Goal: Task Accomplishment & Management: Manage account settings

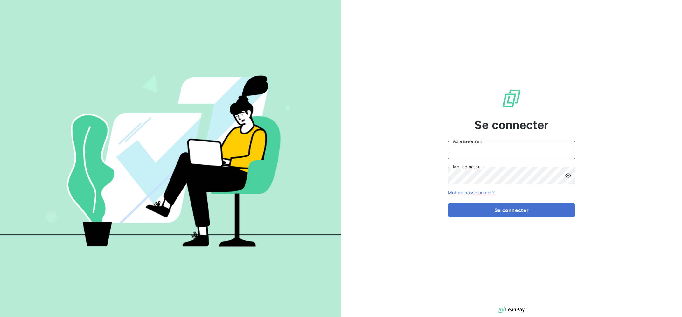
drag, startPoint x: 473, startPoint y: 149, endPoint x: 476, endPoint y: 151, distance: 3.4
click at [474, 149] on input "Adresse email" at bounding box center [511, 150] width 127 height 18
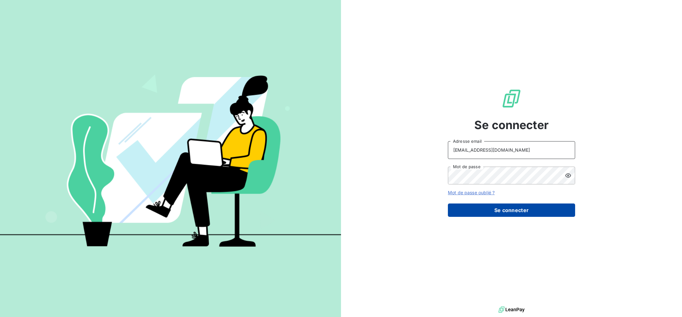
type input "[EMAIL_ADDRESS][DOMAIN_NAME]"
click at [504, 215] on button "Se connecter" at bounding box center [511, 210] width 127 height 13
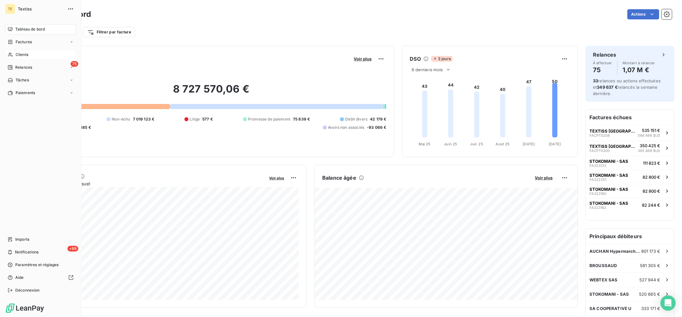
click at [12, 54] on icon at bounding box center [10, 54] width 5 height 5
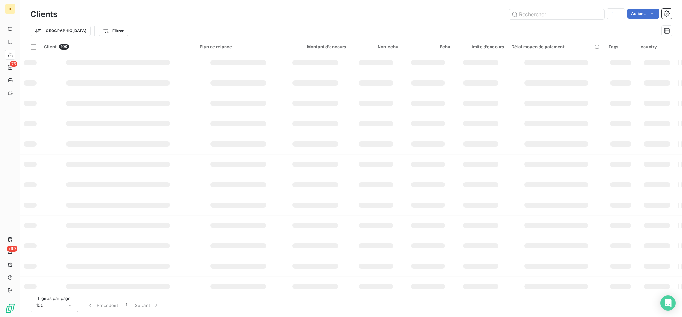
type input "ajcandco"
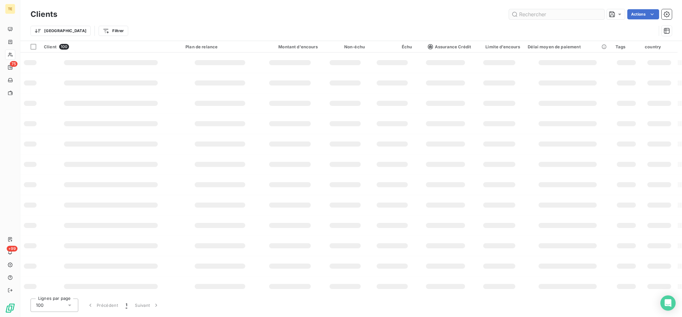
drag, startPoint x: 582, startPoint y: 15, endPoint x: 535, endPoint y: 6, distance: 47.0
click at [535, 9] on input "text" at bounding box center [556, 14] width 95 height 10
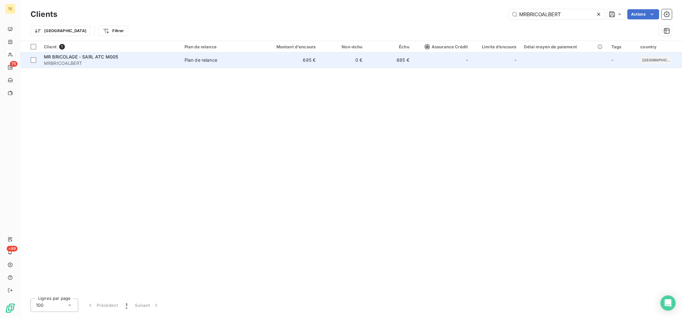
type input "MRBRICOALBERT"
click at [184, 61] on td "Plan de relance" at bounding box center [219, 60] width 76 height 15
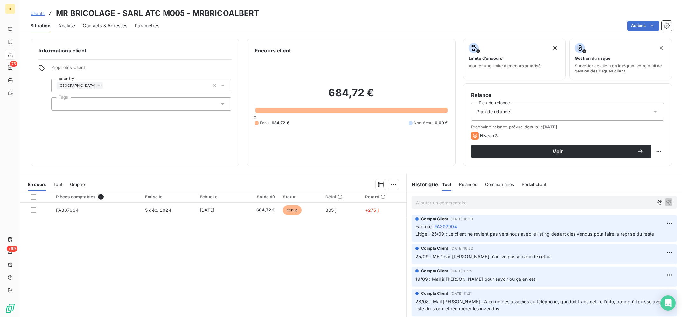
click at [484, 207] on p "Ajouter un commentaire ﻿" at bounding box center [534, 203] width 237 height 8
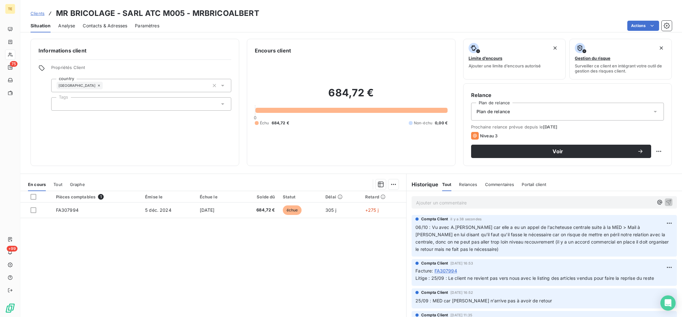
click at [234, 264] on div "Pièces comptables 1 Émise le Échue le Solde dû Statut Délai Retard FA307994 [DA…" at bounding box center [213, 252] width 386 height 123
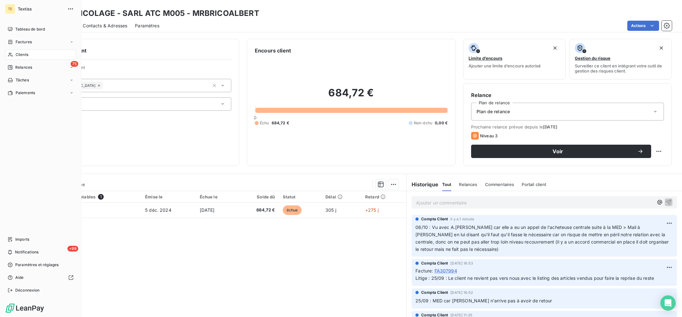
click at [14, 58] on div "Clients" at bounding box center [40, 55] width 71 height 10
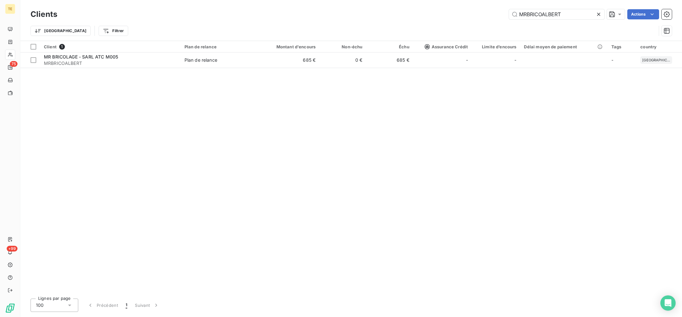
drag, startPoint x: 564, startPoint y: 15, endPoint x: 491, endPoint y: 14, distance: 73.2
click at [509, 15] on input "MRBRICOALBERT" at bounding box center [556, 14] width 95 height 10
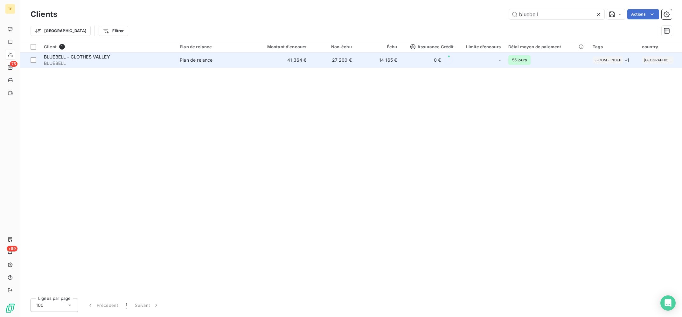
type input "bluebell"
click at [223, 63] on span "Plan de relance" at bounding box center [213, 60] width 66 height 6
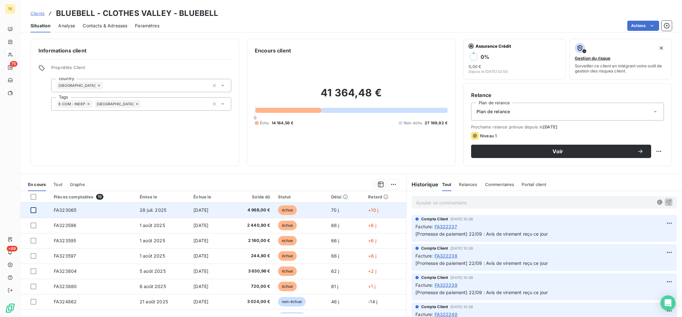
click at [34, 211] on div at bounding box center [34, 211] width 6 height 6
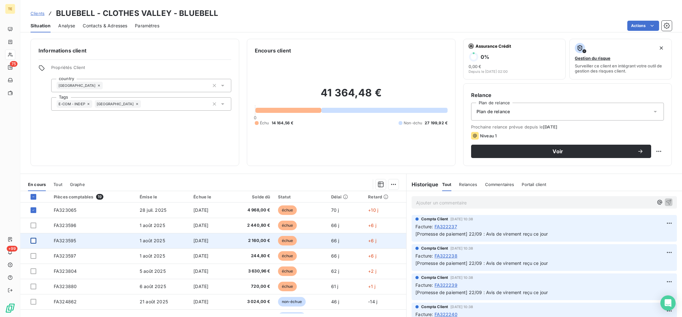
click at [32, 241] on div at bounding box center [34, 241] width 6 height 6
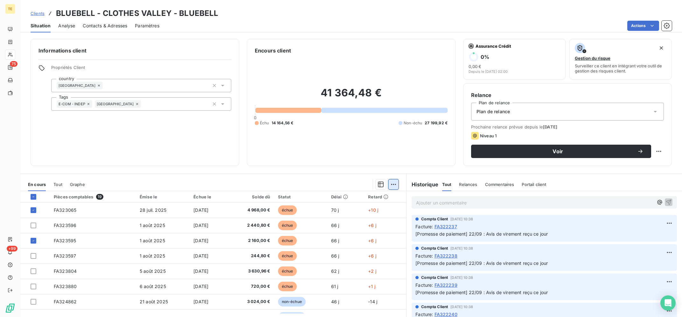
click at [392, 183] on html "TE 75 +99 Clients BLUEBELL - CLOTHES VALLEY - BLUEBELL Situation Analyse Contac…" at bounding box center [341, 158] width 682 height 317
click at [360, 210] on div "Ajouter une promesse de paiement (2 factures)" at bounding box center [338, 210] width 116 height 10
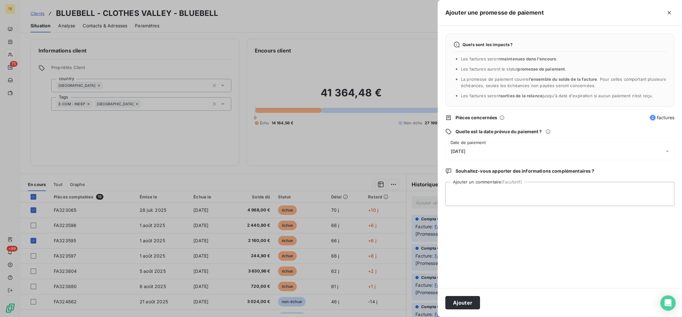
click at [504, 155] on div "[DATE]" at bounding box center [560, 152] width 229 height 18
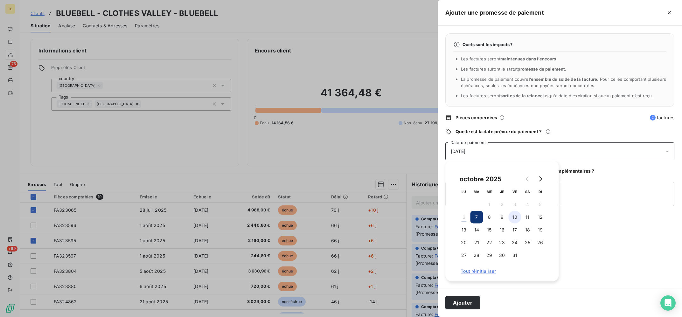
click at [512, 217] on button "10" at bounding box center [515, 217] width 13 height 13
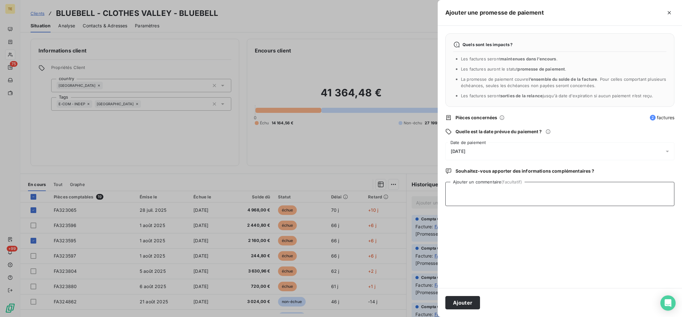
click at [593, 197] on textarea "Ajouter un commentaire (facultatif)" at bounding box center [560, 194] width 229 height 24
type textarea "06/10 : Avis de virement reçu ce jour"
click at [472, 302] on button "Ajouter" at bounding box center [463, 302] width 35 height 13
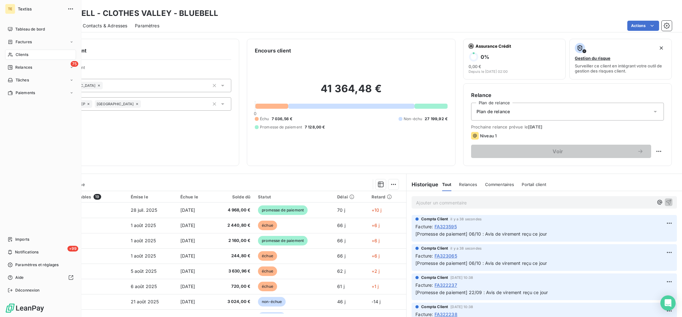
click at [19, 54] on span "Clients" at bounding box center [22, 55] width 13 height 6
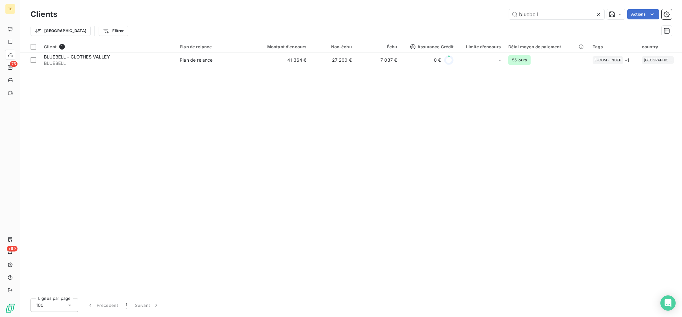
drag, startPoint x: 549, startPoint y: 15, endPoint x: 426, endPoint y: 0, distance: 124.0
click at [509, 9] on input "bluebell" at bounding box center [556, 14] width 95 height 10
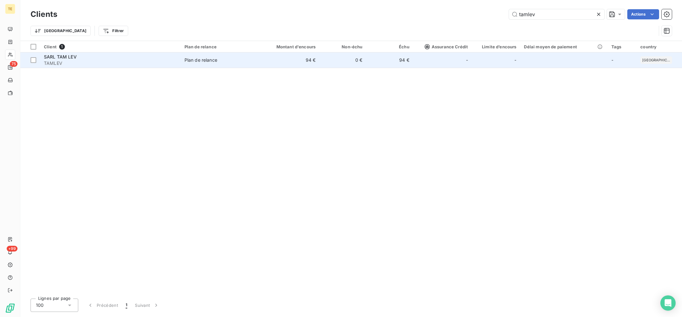
type input "tamlev"
click at [210, 54] on td "Plan de relance" at bounding box center [219, 60] width 76 height 15
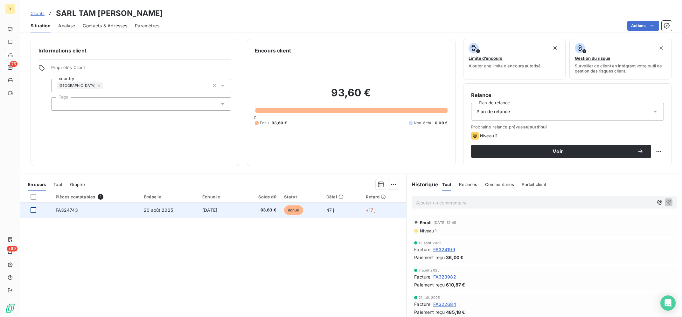
click at [32, 209] on div at bounding box center [34, 211] width 6 height 6
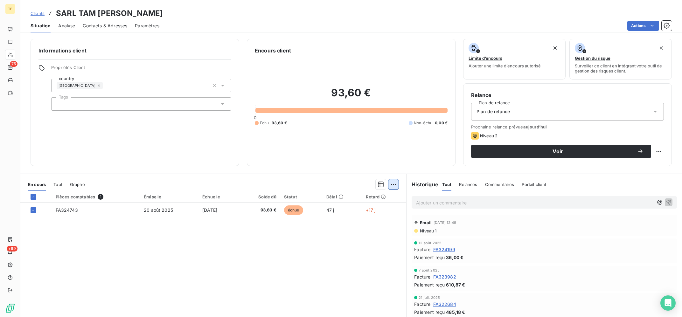
click at [396, 186] on html "TE 75 +99 Clients SARL TAM LEV - TAMLEV Situation Analyse Contacts & Adresses P…" at bounding box center [341, 158] width 682 height 317
click at [360, 209] on div "Ajouter une promesse de paiement (1 facture)" at bounding box center [339, 210] width 112 height 10
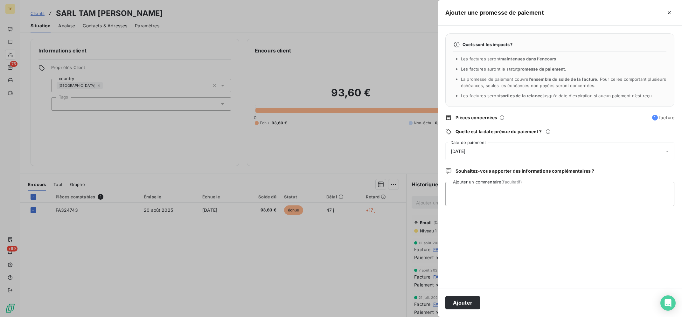
click at [515, 146] on div "[DATE]" at bounding box center [560, 152] width 229 height 18
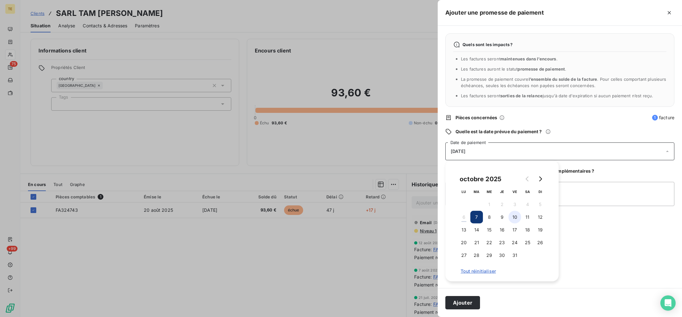
click at [514, 217] on button "10" at bounding box center [515, 217] width 13 height 13
click at [581, 195] on textarea "Ajouter un commentaire (facultatif)" at bounding box center [560, 194] width 229 height 24
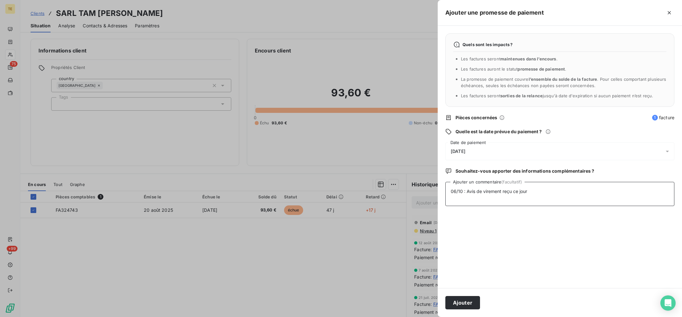
drag, startPoint x: 531, startPoint y: 193, endPoint x: 466, endPoint y: 190, distance: 64.7
click at [466, 190] on textarea "06/10 : Avis de virement reçu ce jour" at bounding box center [560, 194] width 229 height 24
type textarea "06/10 : Virement annoncé fait ce jour"
click at [468, 303] on button "Ajouter" at bounding box center [463, 302] width 35 height 13
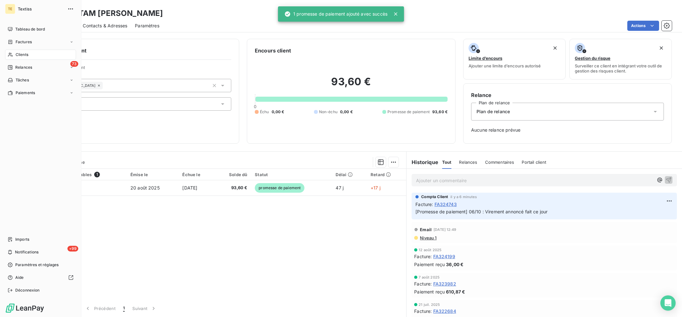
click at [12, 55] on icon at bounding box center [10, 54] width 5 height 5
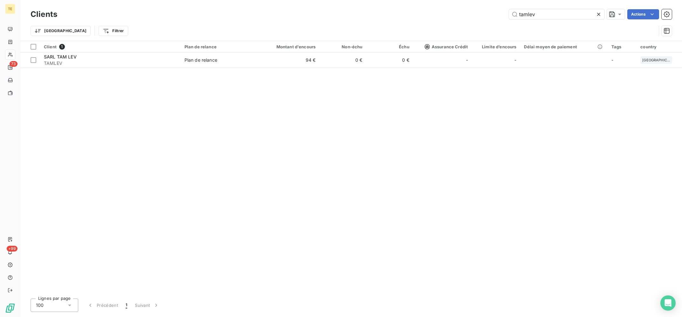
drag, startPoint x: 554, startPoint y: 13, endPoint x: 411, endPoint y: 0, distance: 143.8
click at [509, 9] on input "tamlev" at bounding box center [556, 14] width 95 height 10
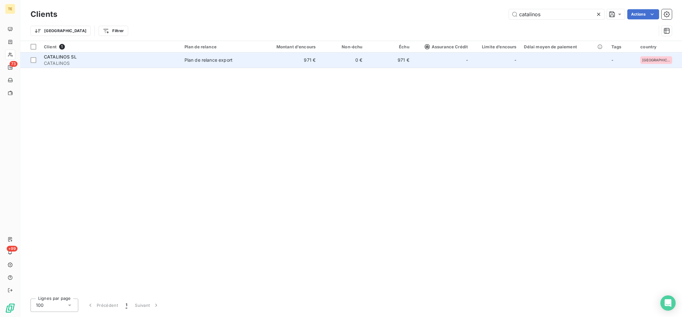
type input "catalinos"
click at [177, 64] on span "CATALINOS" at bounding box center [110, 63] width 133 height 6
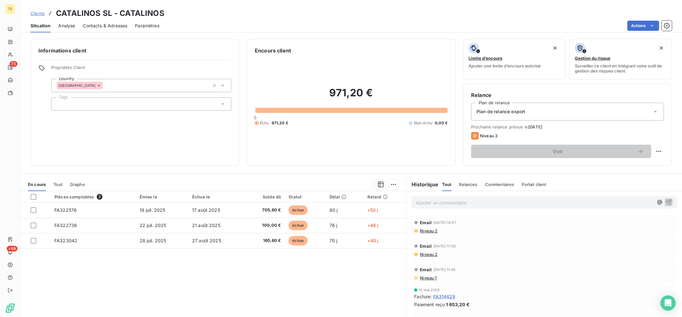
click at [173, 234] on td "28 juil. 2025" at bounding box center [162, 240] width 53 height 15
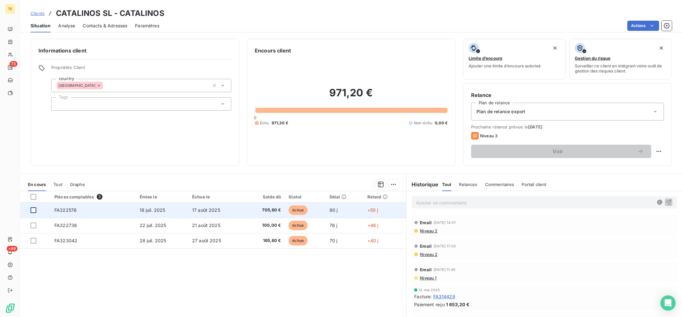
click at [34, 212] on div at bounding box center [34, 211] width 6 height 6
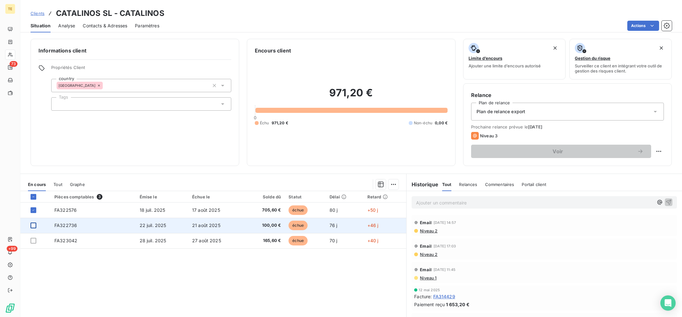
click at [31, 226] on div at bounding box center [34, 226] width 6 height 6
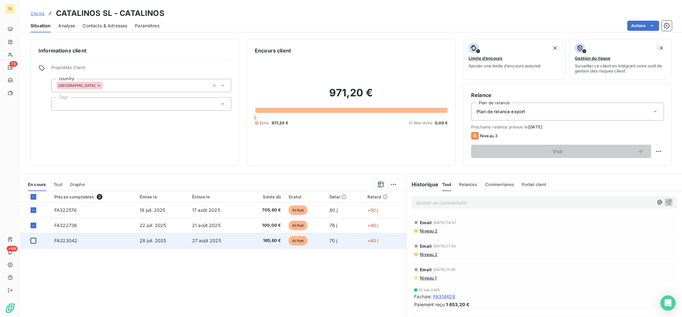
click at [33, 243] on div at bounding box center [34, 241] width 6 height 6
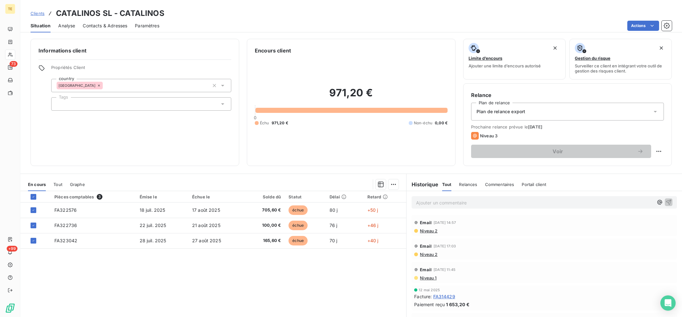
click at [230, 281] on div "Pièces comptables 3 Émise le Échue le Solde dû Statut Délai Retard FA322576 [DA…" at bounding box center [213, 252] width 386 height 123
click at [393, 185] on html "TE 73 +99 Clients CATALINOS SL - CATALINOS Situation Analyse Contacts & Adresse…" at bounding box center [341, 158] width 682 height 317
click at [364, 210] on div "Ajouter une promesse de paiement (3 factures)" at bounding box center [338, 210] width 116 height 10
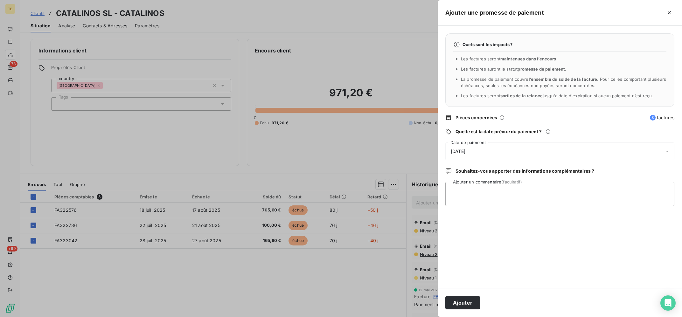
click at [477, 150] on div "[DATE]" at bounding box center [560, 152] width 229 height 18
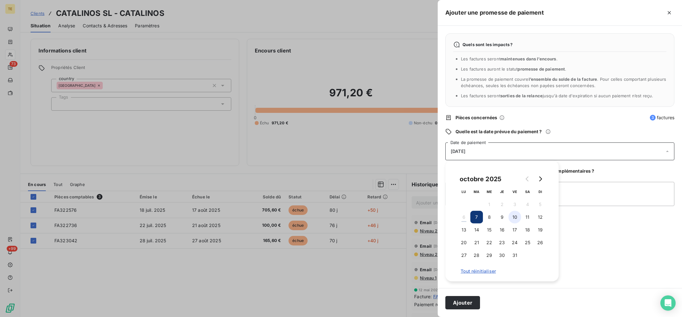
click at [518, 220] on button "10" at bounding box center [515, 217] width 13 height 13
click at [598, 191] on textarea "Ajouter un commentaire (facultatif)" at bounding box center [560, 194] width 229 height 24
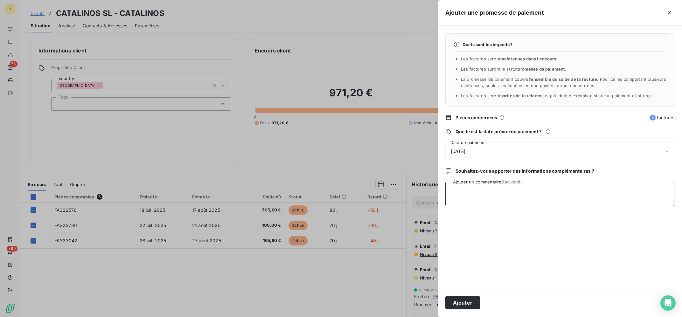
click at [486, 197] on textarea "Ajouter un commentaire (facultatif)" at bounding box center [560, 194] width 229 height 24
drag, startPoint x: 454, startPoint y: 191, endPoint x: 447, endPoint y: 191, distance: 6.7
click at [447, 191] on textarea "06/10 : Indiquent avoir fait un paiement ce jour" at bounding box center [560, 194] width 229 height 24
type textarea "03/10 : Indiquent avoir fait un paiement ce jour"
click at [457, 298] on button "Ajouter" at bounding box center [463, 302] width 35 height 13
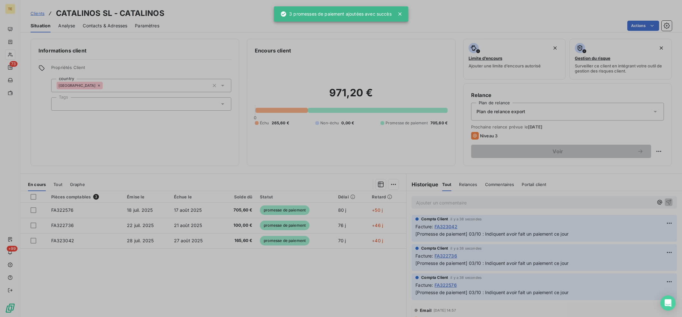
click at [336, 279] on div "Pièces comptables 3 Émise le Échue le Solde dû Statut Délai Retard FA322576 [DA…" at bounding box center [213, 252] width 386 height 123
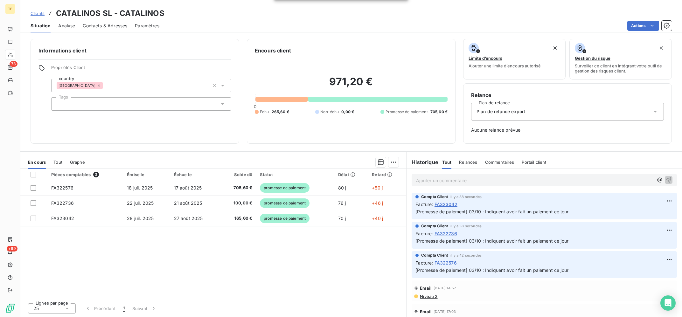
click at [307, 255] on div "Pièces comptables 3 Émise le Échue le Solde dû Statut Délai Retard FA322576 [DA…" at bounding box center [213, 233] width 386 height 129
click at [106, 26] on span "Contacts & Adresses" at bounding box center [105, 26] width 45 height 6
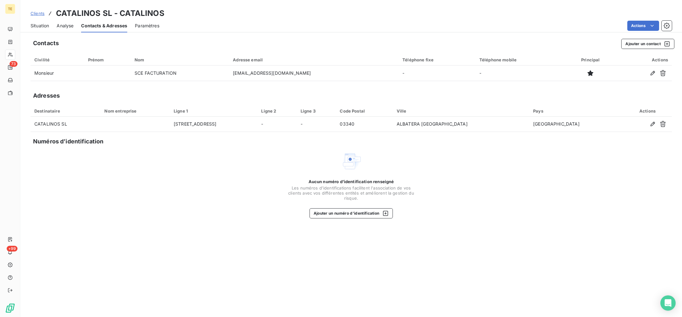
click at [45, 25] on span "Situation" at bounding box center [40, 26] width 18 height 6
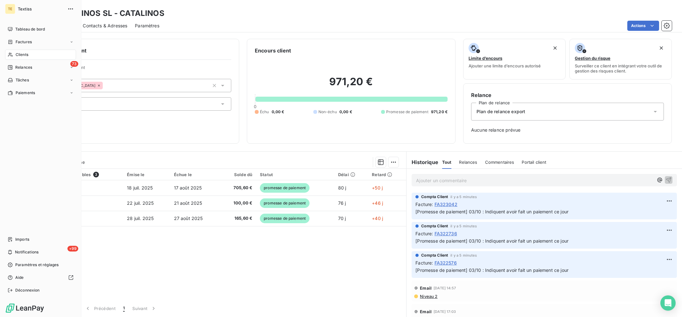
click at [17, 53] on span "Clients" at bounding box center [22, 55] width 13 height 6
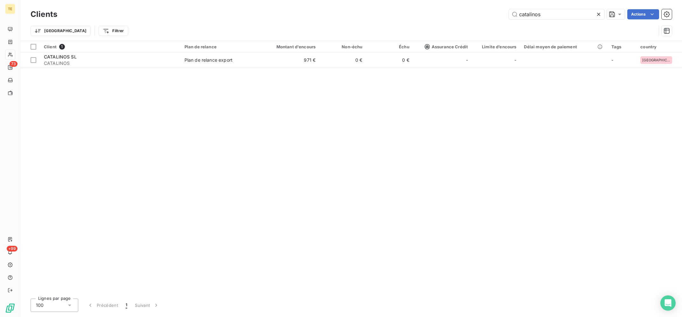
drag, startPoint x: 545, startPoint y: 13, endPoint x: 417, endPoint y: 13, distance: 127.3
click at [509, 13] on input "catalinos" at bounding box center [556, 14] width 95 height 10
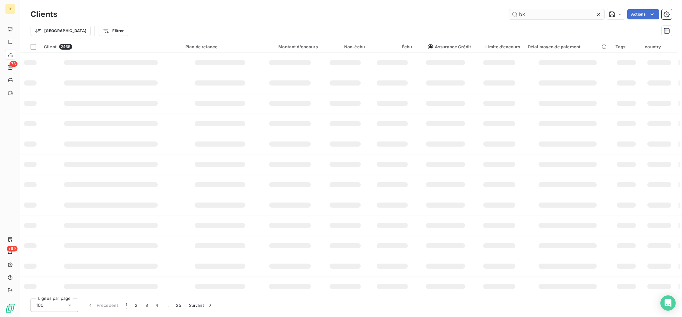
type input "b"
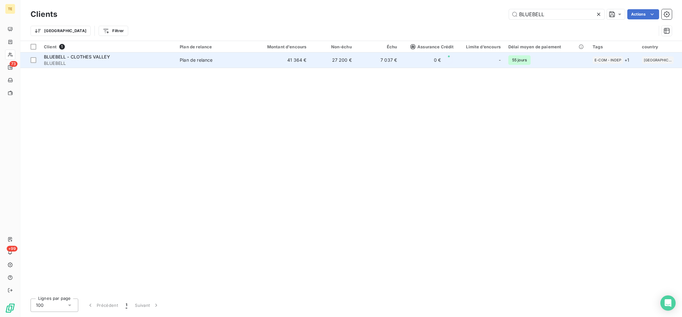
type input "BLUEBELL"
click at [162, 61] on span "BLUEBELL" at bounding box center [108, 63] width 128 height 6
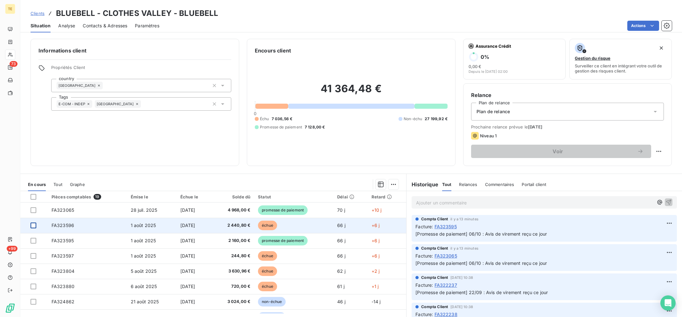
click at [32, 225] on div at bounding box center [34, 226] width 6 height 6
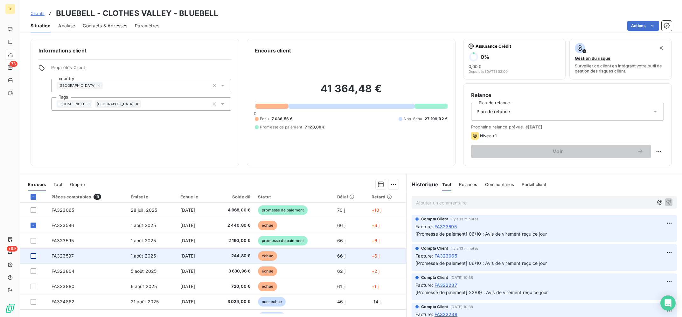
click at [32, 257] on div at bounding box center [34, 256] width 6 height 6
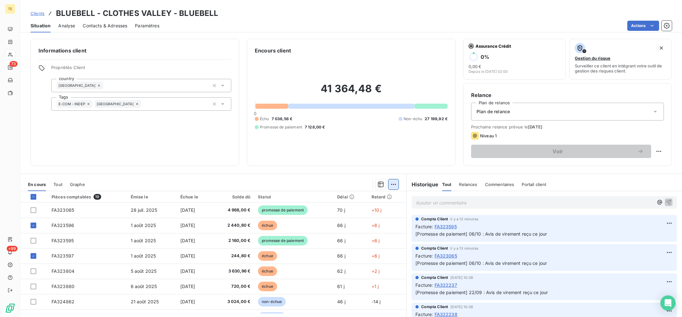
click at [394, 183] on html "TE 73 +99 Clients BLUEBELL - CLOTHES VALLEY - BLUEBELL Situation Analyse Contac…" at bounding box center [341, 158] width 682 height 317
click at [361, 208] on div "Ajouter une promesse de paiement (2 factures)" at bounding box center [338, 210] width 116 height 10
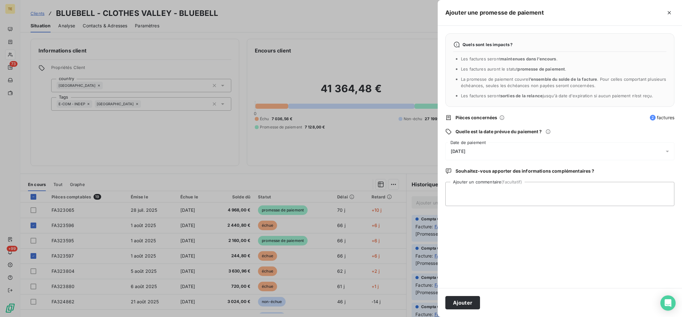
click at [483, 158] on div "[DATE]" at bounding box center [560, 152] width 229 height 18
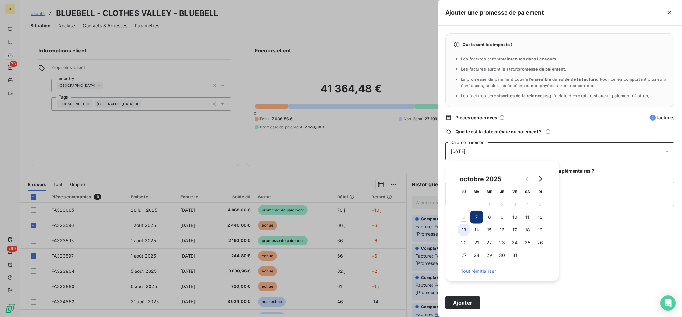
click at [464, 226] on button "13" at bounding box center [464, 230] width 13 height 13
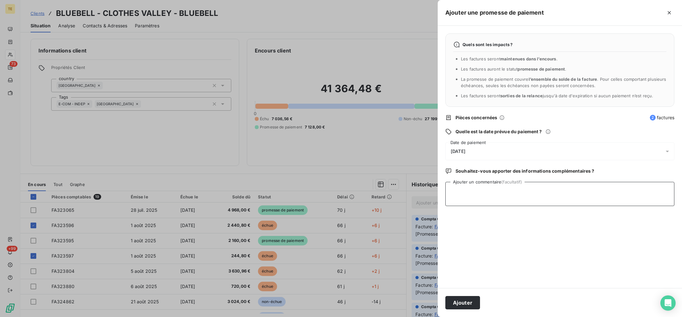
click at [594, 203] on textarea "Ajouter un commentaire (facultatif)" at bounding box center [560, 194] width 229 height 24
click at [499, 153] on div "[DATE]" at bounding box center [560, 152] width 229 height 18
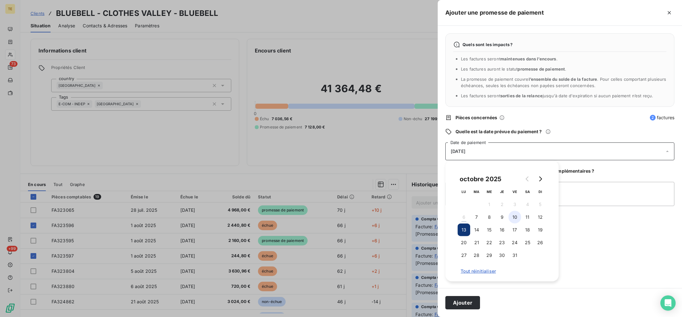
click at [517, 219] on button "10" at bounding box center [515, 217] width 13 height 13
click at [574, 197] on textarea "Ajouter un commentaire (facultatif)" at bounding box center [560, 194] width 229 height 24
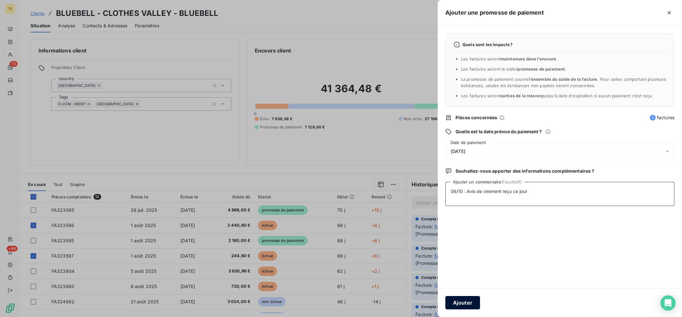
type textarea "06/10 : Avis de virement reçu ce jour"
click at [465, 307] on button "Ajouter" at bounding box center [463, 302] width 35 height 13
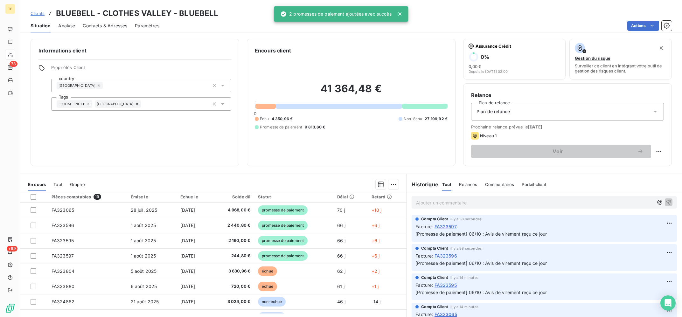
click at [239, 159] on div "Informations client Propriétés Client country [GEOGRAPHIC_DATA] Tags E-COM - IN…" at bounding box center [135, 102] width 209 height 127
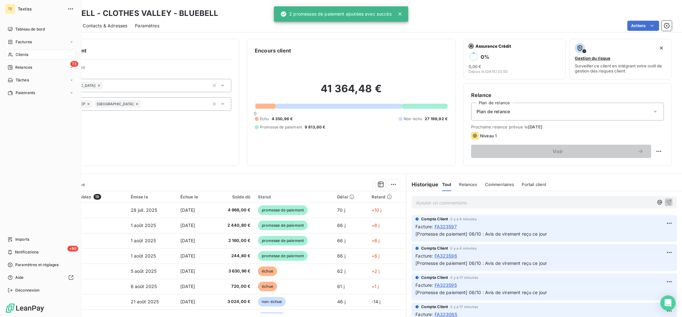
click at [16, 50] on div "Clients" at bounding box center [40, 55] width 71 height 10
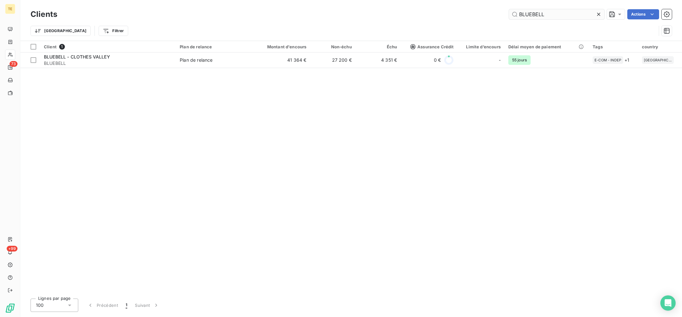
click at [509, 9] on input "BLUEBELL" at bounding box center [556, 14] width 95 height 10
type input "CASTO"
click at [171, 51] on th "Client 1" at bounding box center [108, 46] width 136 height 11
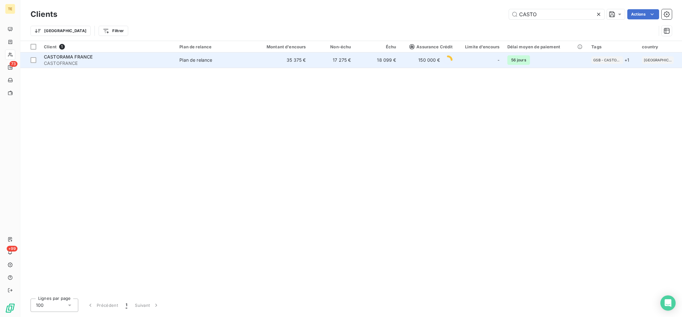
click at [171, 58] on div "CASTORAMA FRANCE" at bounding box center [108, 57] width 128 height 6
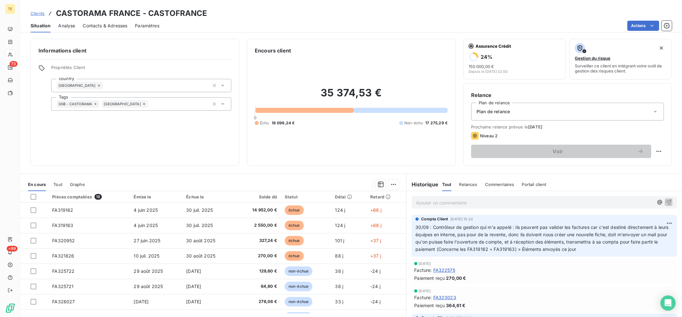
click at [482, 209] on div "Ajouter un commentaire ﻿" at bounding box center [544, 202] width 265 height 12
click at [482, 203] on p "Ajouter un commentaire ﻿" at bounding box center [534, 203] width 237 height 8
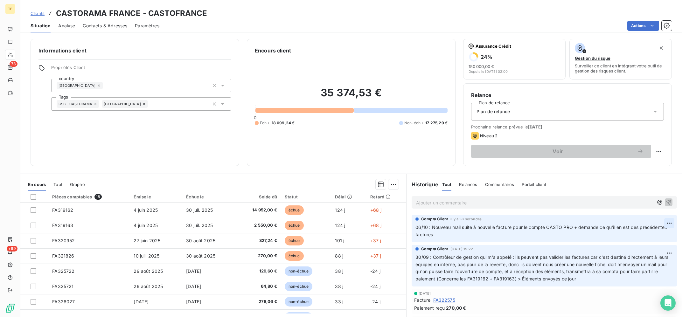
click at [668, 223] on html "TE 73 +99 Clients CASTORAMA [GEOGRAPHIC_DATA] - CASTOFRANCE Situation Analyse C…" at bounding box center [341, 158] width 682 height 317
click at [659, 234] on div "Editer" at bounding box center [655, 238] width 36 height 10
click at [598, 229] on span "06/10 : Nouveau mail suite à nouvelle facture pour le compte CASTO PRO + demand…" at bounding box center [528, 231] width 224 height 13
click at [670, 223] on html "TE 73 +99 Clients CASTORAMA [GEOGRAPHIC_DATA] - CASTOFRANCE Situation Analyse C…" at bounding box center [341, 158] width 682 height 317
click at [656, 236] on div "Editer" at bounding box center [655, 238] width 36 height 10
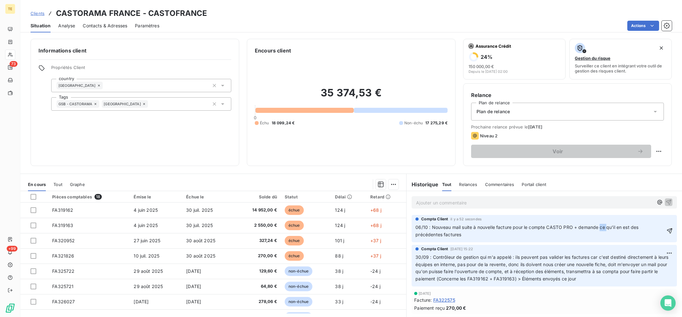
drag, startPoint x: 600, startPoint y: 226, endPoint x: 607, endPoint y: 228, distance: 7.0
click at [607, 228] on span "06/10 : Nouveau mail suite à nouvelle facture pour le compte CASTO PRO + demand…" at bounding box center [528, 231] width 224 height 13
click at [606, 231] on p "06/10 : Nouveau mail suite à nouvelle facture pour le compte CASTO PRO + demand…" at bounding box center [541, 231] width 250 height 15
drag, startPoint x: 602, startPoint y: 230, endPoint x: 646, endPoint y: 231, distance: 44.2
click at [646, 231] on p "06/10 : Nouveau mail suite à nouvelle facture pour le compte CASTO PRO + demand…" at bounding box center [541, 231] width 250 height 15
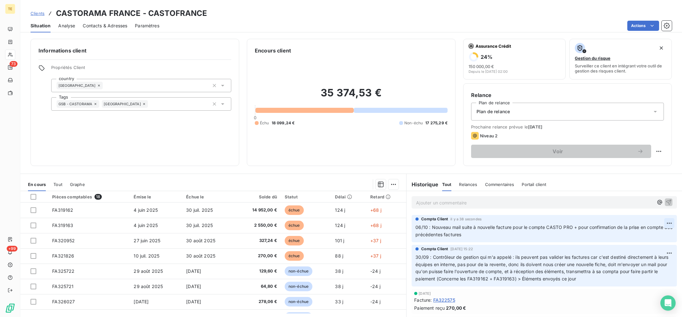
click at [670, 223] on html "TE 73 +99 Clients CASTORAMA [GEOGRAPHIC_DATA] - CASTOFRANCE Situation Analyse C…" at bounding box center [341, 158] width 682 height 317
click at [658, 238] on div "Editer" at bounding box center [655, 238] width 36 height 10
click at [460, 227] on span "06/10 : Nouveau mail suite à nouvelle facture pour le compte CASTO PRO + pour c…" at bounding box center [540, 231] width 249 height 13
click at [461, 228] on span "06/10 : Nouveau mail suite à nouvelle facture pour le compte CASTO PRO + pour c…" at bounding box center [540, 231] width 249 height 13
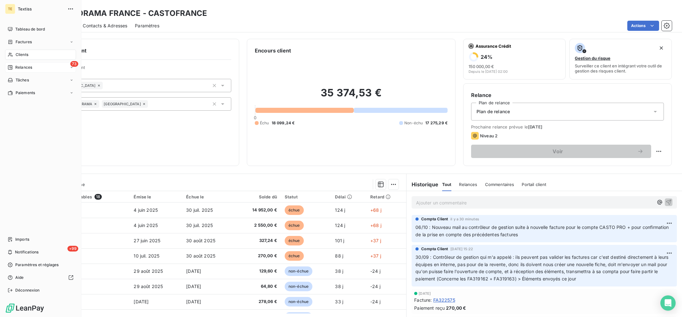
click at [23, 63] on div "73 Relances" at bounding box center [40, 67] width 71 height 10
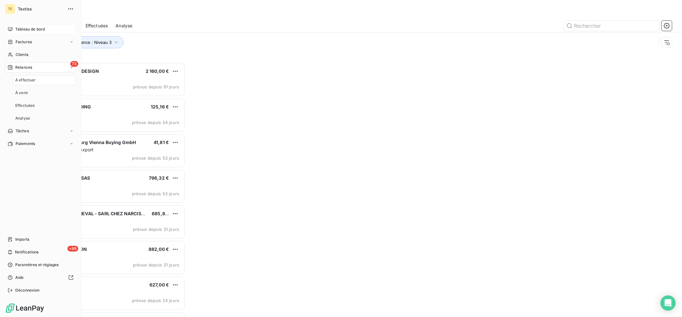
scroll to position [255, 154]
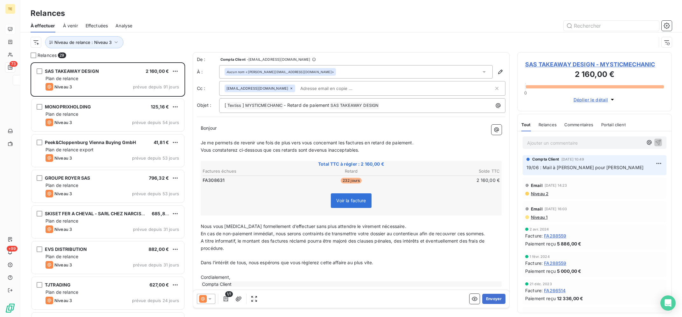
click at [141, 35] on div "Niveau de relance : Niveau 3" at bounding box center [352, 42] width 642 height 20
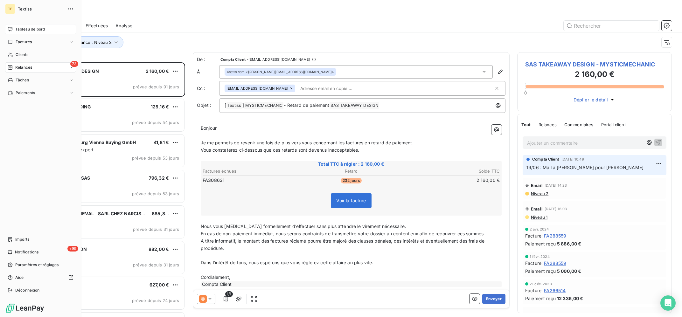
click at [18, 30] on span "Tableau de bord" at bounding box center [30, 29] width 30 height 6
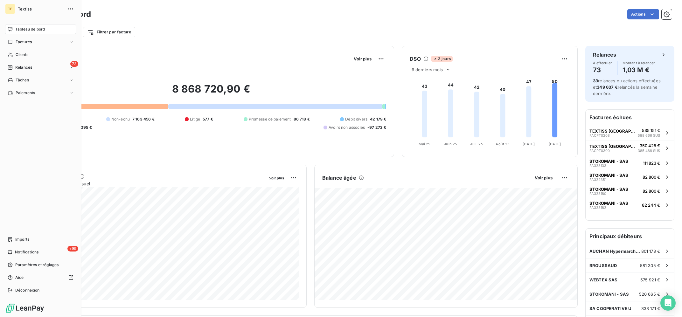
drag, startPoint x: 14, startPoint y: 52, endPoint x: 135, endPoint y: 46, distance: 121.4
click at [14, 53] on div "Clients" at bounding box center [40, 55] width 71 height 10
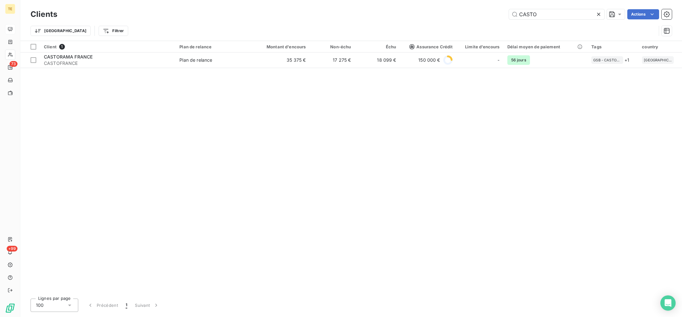
drag, startPoint x: 510, startPoint y: 18, endPoint x: 473, endPoint y: 10, distance: 38.0
click at [509, 10] on input "CASTO" at bounding box center [556, 14] width 95 height 10
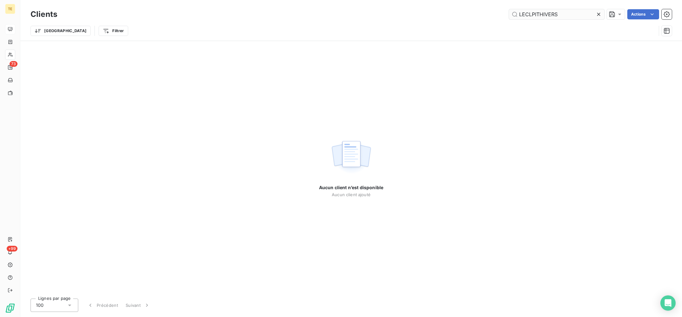
click at [549, 15] on input "LECLPITHIVERS" at bounding box center [556, 14] width 95 height 10
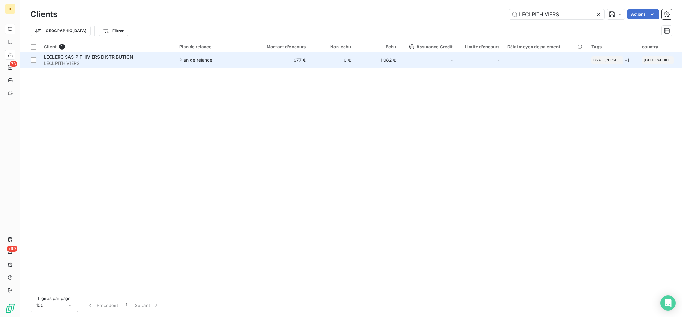
type input "LECLPITHIVIERS"
click at [188, 58] on div "Plan de relance" at bounding box center [196, 60] width 33 height 6
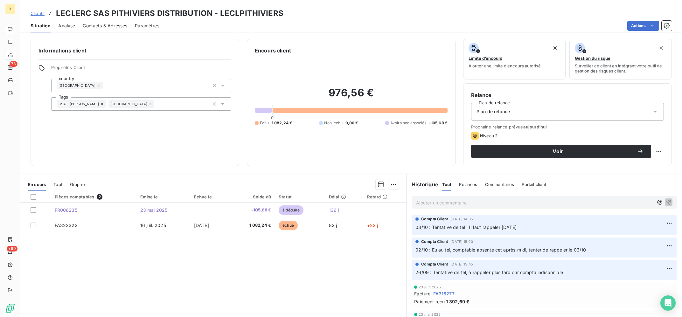
click at [255, 13] on h3 "LECLERC SAS PITHIVIERS DISTRIBUTION - LECLPITHIVIERS" at bounding box center [170, 13] width 228 height 11
copy h3 "LECLPITHIVIERS"
click at [268, 285] on div "Pièces comptables 2 Émise le Échue le Solde dû Statut Délai Retard FR006235 [DA…" at bounding box center [213, 252] width 386 height 123
click at [491, 211] on div "Ajouter un commentaire ﻿" at bounding box center [545, 202] width 276 height 23
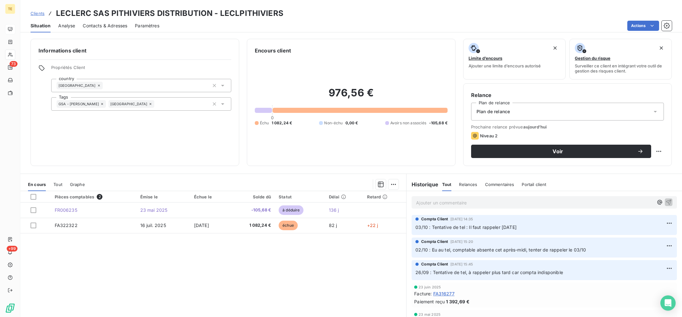
click at [489, 205] on p "Ajouter un commentaire ﻿" at bounding box center [534, 203] width 237 height 8
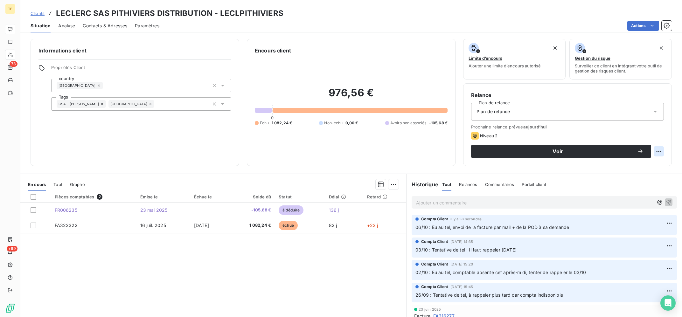
click at [658, 152] on html "TE 73 +99 Clients LECLERC SAS PITHIVIERS DISTRIBUTION - LECLPITHIVIERS Situatio…" at bounding box center [341, 158] width 682 height 317
click at [638, 166] on div "Replanifier cette action" at bounding box center [633, 165] width 57 height 10
select select "9"
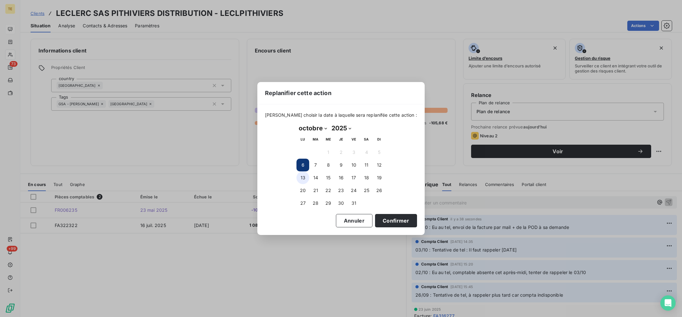
click at [306, 176] on button "13" at bounding box center [303, 178] width 13 height 13
click at [393, 219] on button "Confirmer" at bounding box center [396, 220] width 42 height 13
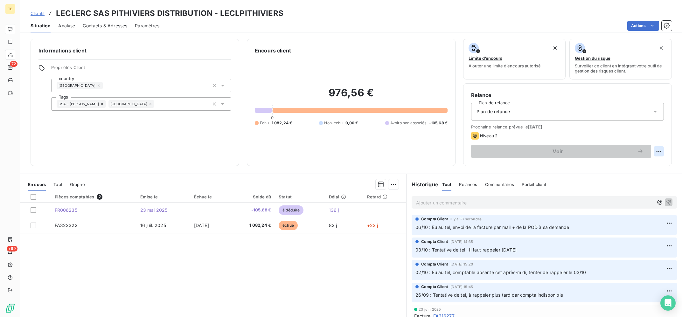
click at [657, 150] on html "TE 72 +99 Clients LECLERC SAS PITHIVIERS DISTRIBUTION - LECLPITHIVIERS Situatio…" at bounding box center [341, 158] width 682 height 317
click at [622, 168] on div "Replanifier cette action" at bounding box center [633, 165] width 57 height 10
select select "9"
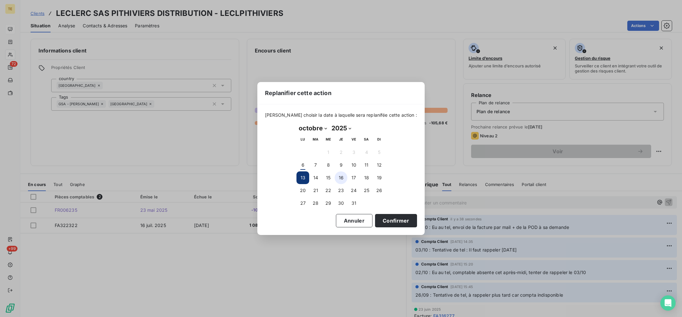
click at [344, 177] on button "16" at bounding box center [341, 178] width 13 height 13
click at [381, 220] on button "Confirmer" at bounding box center [396, 220] width 42 height 13
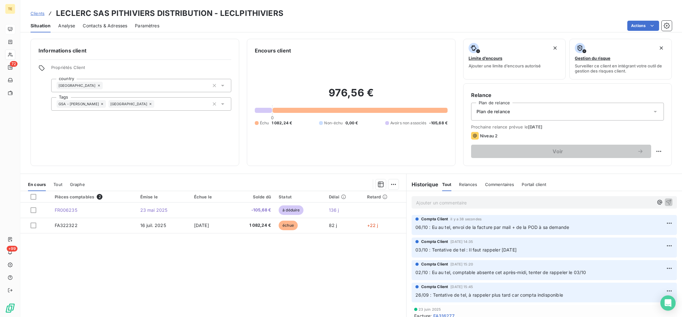
click at [316, 272] on div "Pièces comptables 2 Émise le Échue le Solde dû Statut Délai Retard FR006235 [DA…" at bounding box center [213, 252] width 386 height 123
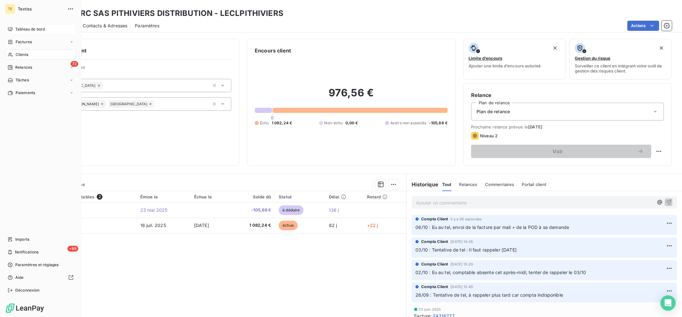
click at [19, 53] on span "Clients" at bounding box center [22, 55] width 13 height 6
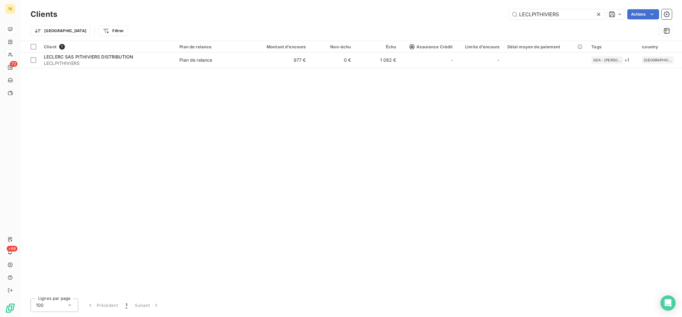
drag, startPoint x: 569, startPoint y: 8, endPoint x: 523, endPoint y: 6, distance: 46.2
click at [523, 6] on div "Clients LECLPITHIVIERS Actions Trier Filtrer" at bounding box center [351, 20] width 662 height 41
drag, startPoint x: 557, startPoint y: 10, endPoint x: 401, endPoint y: 10, distance: 156.0
click at [509, 10] on input "LECLPITHIVIERS" at bounding box center [556, 14] width 95 height 10
paste input "INTERGRAY"
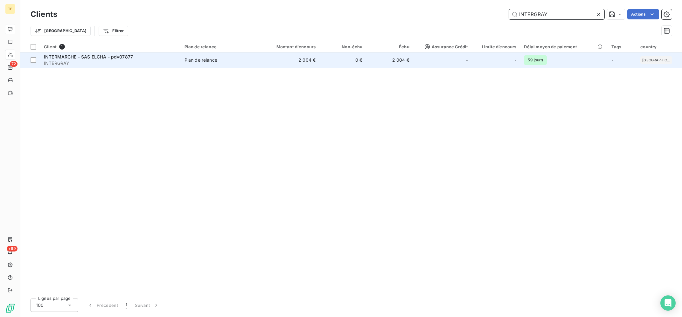
type input "INTERGRAY"
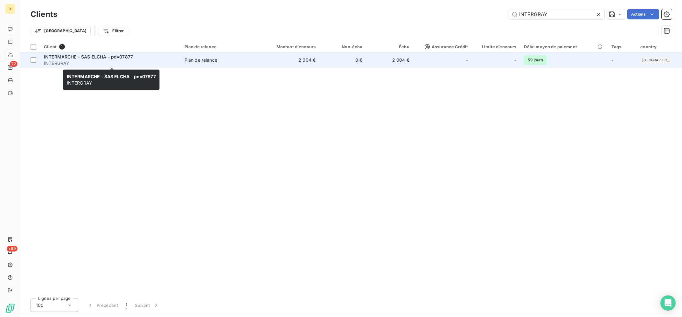
click at [129, 64] on span "INTERGRAY" at bounding box center [110, 63] width 133 height 6
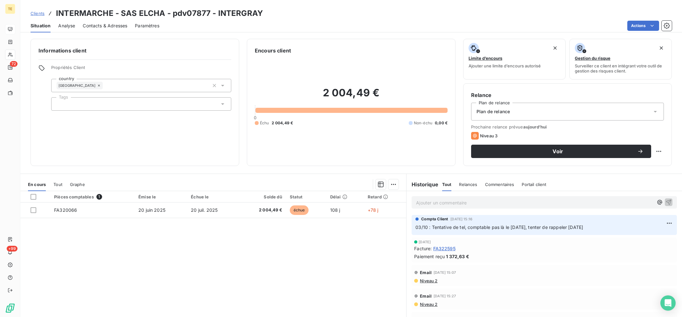
click at [220, 273] on div "Pièces comptables 1 Émise le Échue le Solde dû Statut Délai Retard FA320066 [DA…" at bounding box center [213, 252] width 386 height 123
click at [252, 281] on div "Pièces comptables 1 Émise le Échue le Solde dû Statut Délai Retard FA320066 [DA…" at bounding box center [213, 252] width 386 height 123
click at [461, 204] on p "Ajouter un commentaire ﻿" at bounding box center [534, 203] width 237 height 8
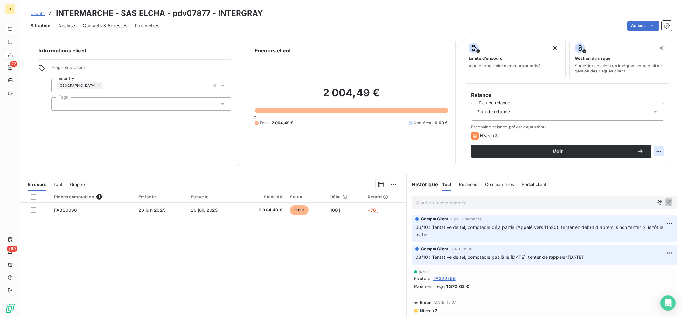
click at [656, 150] on html "TE 72 +99 Clients INTERMARCHE - SAS ELCHA - pdv07877 - INTERGRAY Situation Anal…" at bounding box center [341, 158] width 682 height 317
click at [653, 165] on div "Replanifier cette action" at bounding box center [633, 165] width 57 height 10
select select "9"
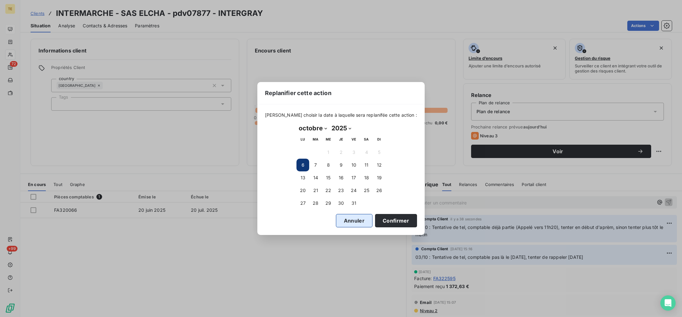
click at [349, 225] on button "Annuler" at bounding box center [354, 220] width 37 height 13
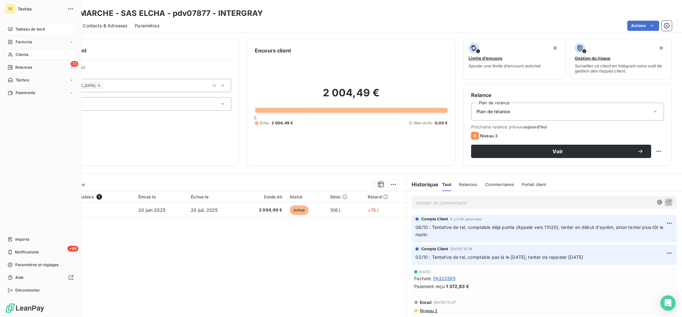
click at [24, 53] on span "Clients" at bounding box center [22, 55] width 13 height 6
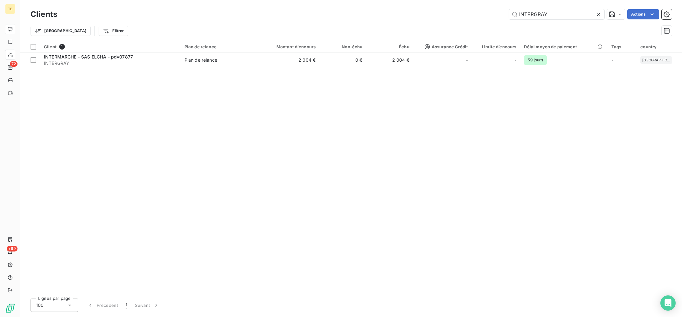
drag, startPoint x: 551, startPoint y: 15, endPoint x: 482, endPoint y: 9, distance: 69.3
click at [509, 9] on input "INTERGRAY" at bounding box center [556, 14] width 95 height 10
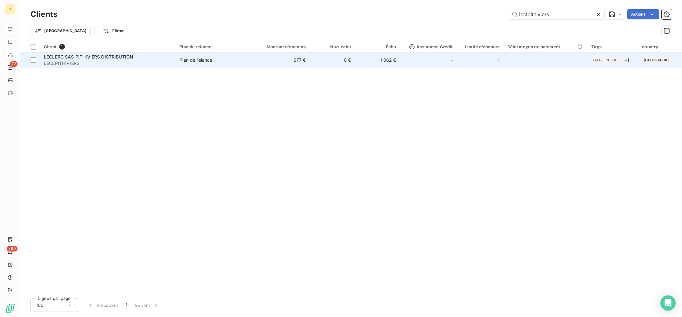
type input "leclpithiviers"
click at [232, 65] on td "Plan de relance" at bounding box center [213, 60] width 74 height 15
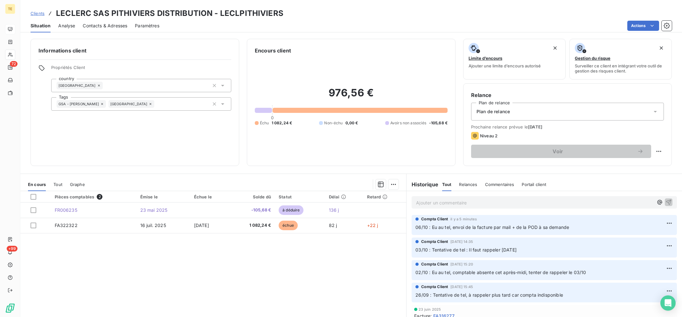
click at [292, 280] on div "Pièces comptables 2 Émise le Échue le Solde dû Statut Délai Retard FR006235 [DA…" at bounding box center [213, 252] width 386 height 123
click at [452, 204] on p "Ajouter un commentaire ﻿" at bounding box center [534, 203] width 237 height 8
drag, startPoint x: 286, startPoint y: 268, endPoint x: 282, endPoint y: 268, distance: 4.1
click at [286, 268] on div "Pièces comptables 2 Émise le Échue le Solde dû Statut Délai Retard FR006235 [DA…" at bounding box center [213, 252] width 386 height 123
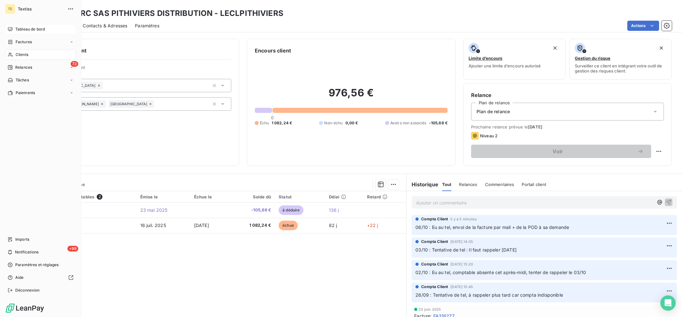
click at [15, 54] on div "Clients" at bounding box center [40, 55] width 71 height 10
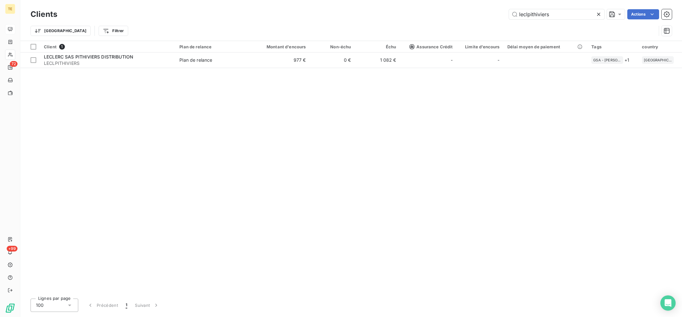
click at [126, 83] on div "Client 1 Plan de relance Montant d'encours Non-échu Échu Assurance Crédit Limit…" at bounding box center [351, 167] width 662 height 253
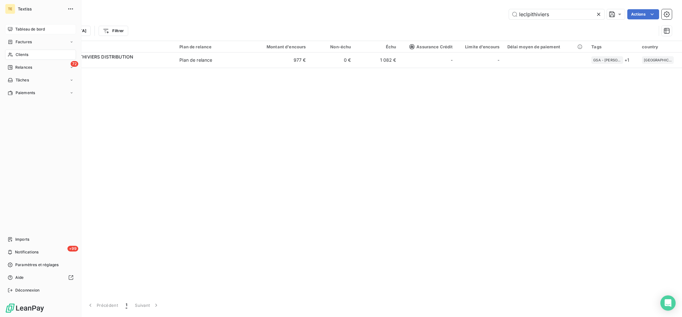
click at [8, 49] on nav "Tableau de bord Factures Clients 72 Relances Tâches Paiements" at bounding box center [40, 61] width 71 height 74
click at [12, 50] on div "Clients" at bounding box center [40, 55] width 71 height 10
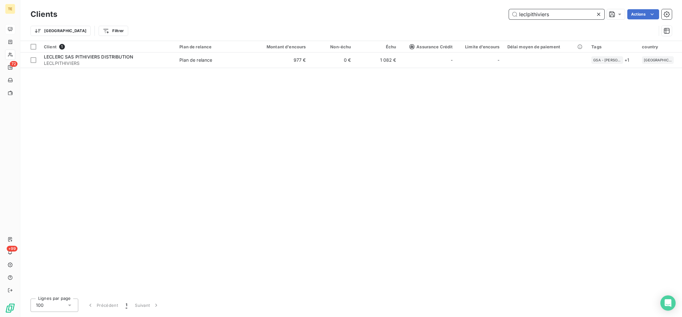
drag, startPoint x: 514, startPoint y: 14, endPoint x: 488, endPoint y: 10, distance: 26.5
click at [509, 10] on input "leclpithiviers" at bounding box center [556, 14] width 95 height 10
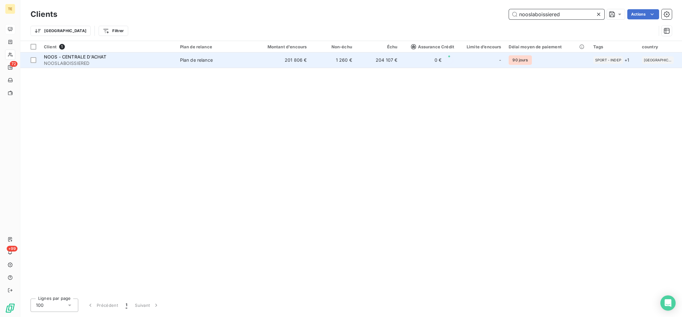
type input "nooslaboissiered"
click at [278, 58] on td "201 806 €" at bounding box center [280, 60] width 61 height 15
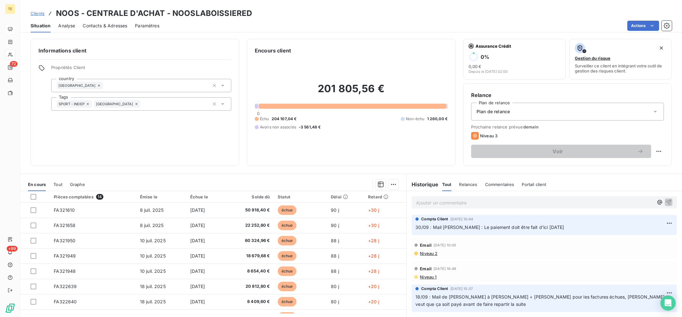
click at [15, 52] on div at bounding box center [10, 55] width 10 height 10
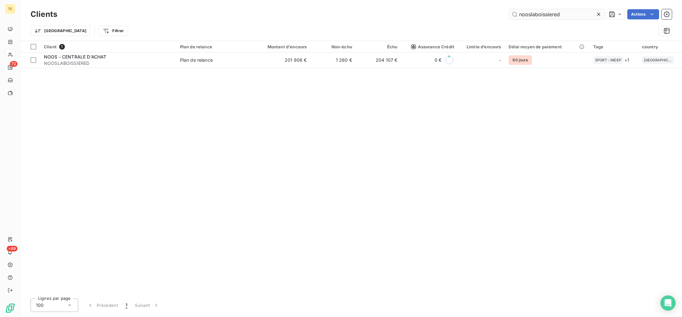
drag, startPoint x: 560, startPoint y: 12, endPoint x: 478, endPoint y: 12, distance: 81.8
click at [509, 12] on input "nooslaboissiered" at bounding box center [556, 14] width 95 height 10
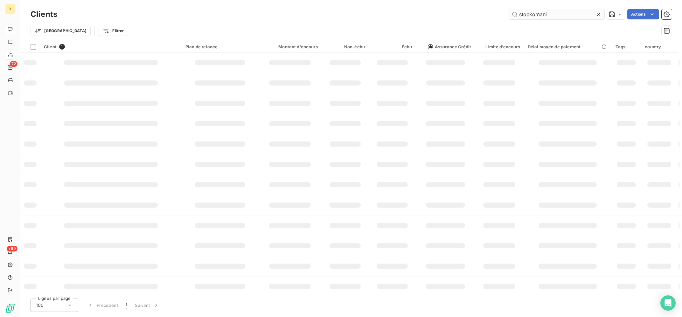
type input "stockomani"
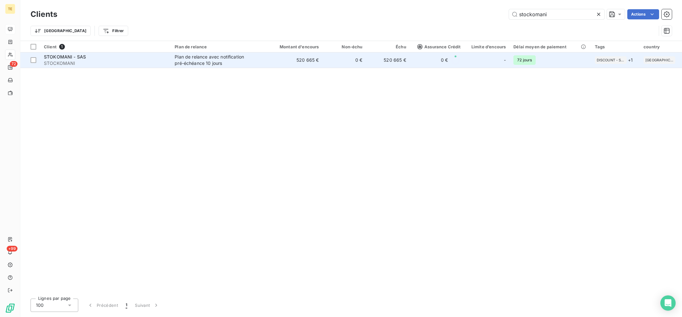
click at [389, 67] on td "520 665 €" at bounding box center [389, 60] width 44 height 15
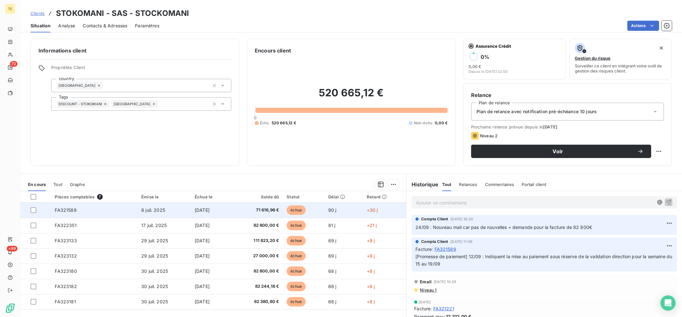
scroll to position [16, 0]
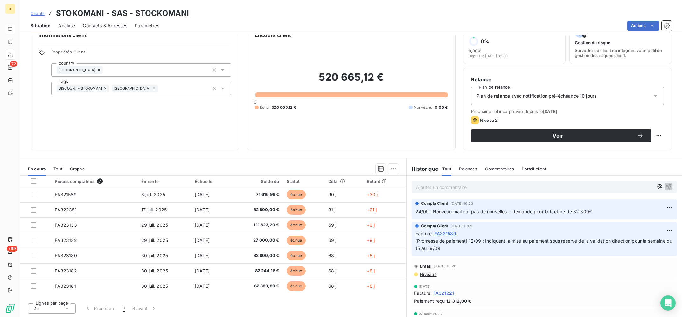
click at [470, 185] on p "Ajouter un commentaire ﻿" at bounding box center [534, 187] width 237 height 8
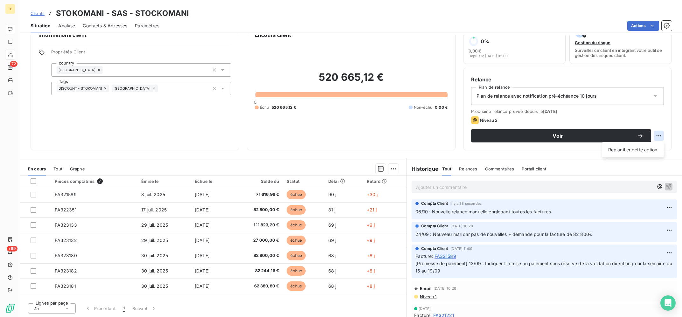
click at [658, 134] on html "TE 72 +99 Clients STOKOMANI - SAS - STOCKOMANI Situation Analyse Contacts & Adr…" at bounding box center [341, 158] width 682 height 317
click at [635, 151] on div "Replanifier cette action" at bounding box center [633, 150] width 57 height 10
select select "9"
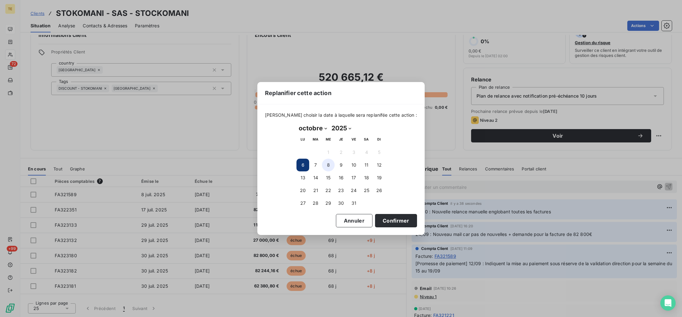
click at [329, 163] on button "8" at bounding box center [328, 165] width 13 height 13
click at [394, 220] on button "Confirmer" at bounding box center [396, 220] width 42 height 13
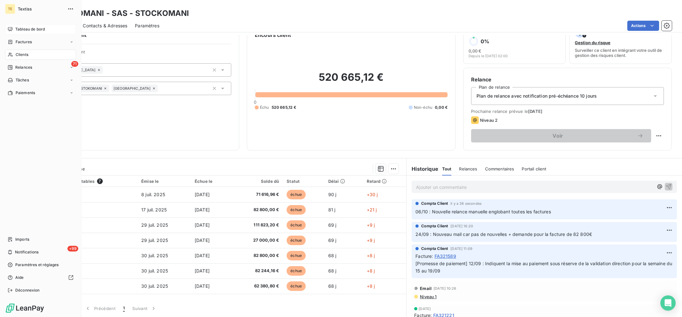
click at [22, 57] on span "Clients" at bounding box center [22, 55] width 13 height 6
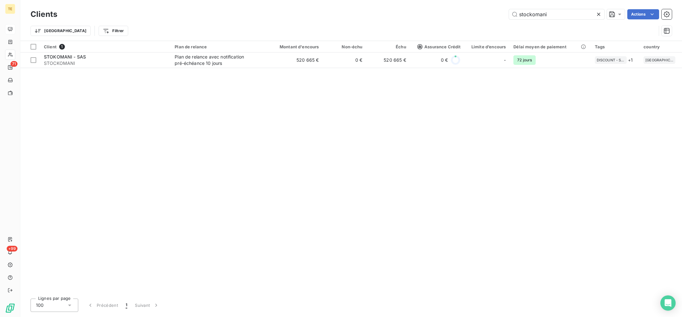
drag, startPoint x: 540, startPoint y: 12, endPoint x: 441, endPoint y: 10, distance: 100.0
click at [509, 11] on input "stockomani" at bounding box center [556, 14] width 95 height 10
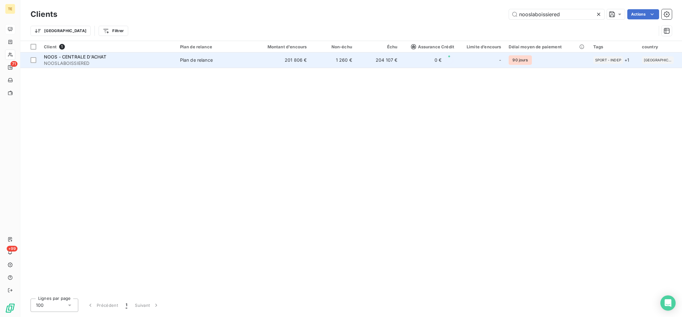
type input "nooslaboissiered"
click at [132, 67] on td "NOOS - CENTRALE D'ACHAT NOOSLABOISSIERED" at bounding box center [108, 60] width 136 height 15
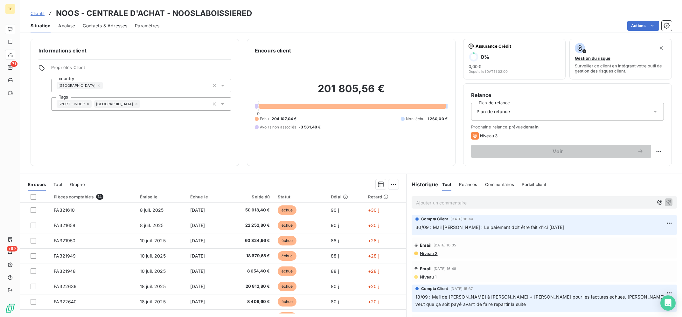
click at [658, 146] on div "Voir" at bounding box center [567, 151] width 193 height 13
click at [658, 153] on html "TE 71 +99 Clients NOOS - CENTRALE D'ACHAT - NOOSLABOISSIERED Situation Analyse …" at bounding box center [341, 158] width 682 height 317
click at [631, 161] on div "Replanifier cette action" at bounding box center [633, 165] width 57 height 10
select select "9"
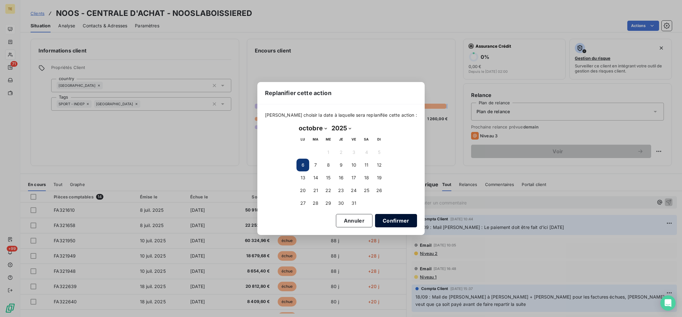
click at [396, 217] on button "Confirmer" at bounding box center [396, 220] width 42 height 13
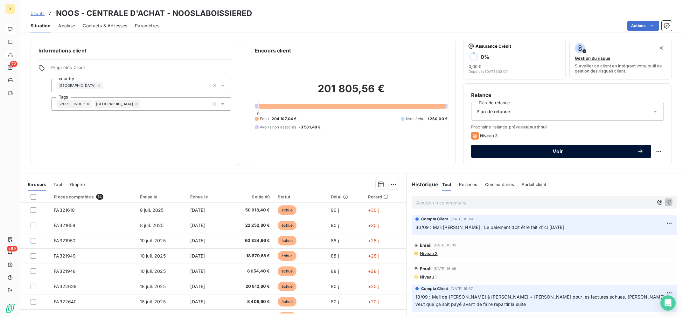
click at [564, 151] on span "Voir" at bounding box center [558, 151] width 159 height 5
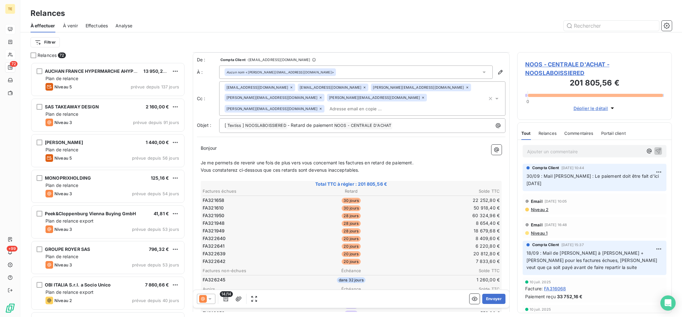
scroll to position [128, 0]
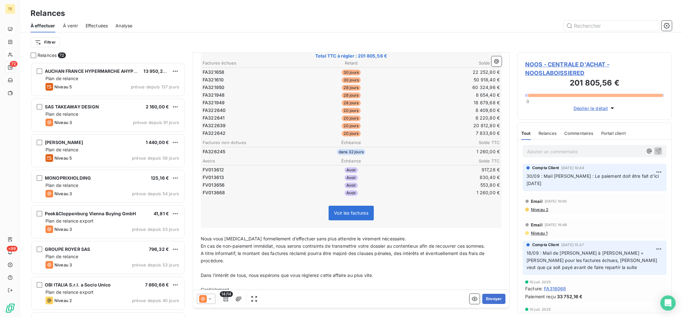
click at [208, 298] on icon at bounding box center [210, 299] width 6 height 6
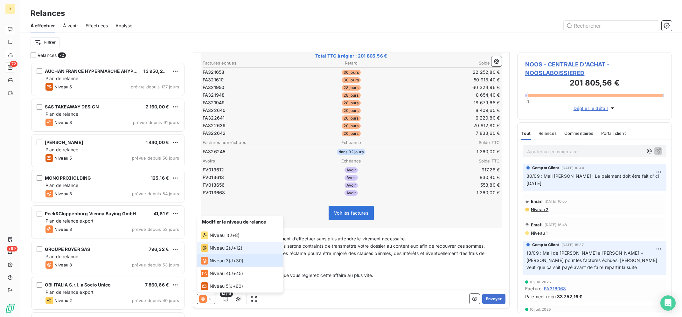
click at [226, 247] on span "Niveau 2" at bounding box center [219, 248] width 19 height 6
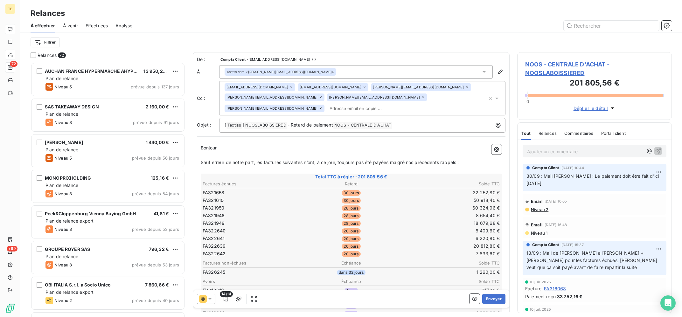
click at [319, 96] on icon at bounding box center [321, 97] width 4 height 4
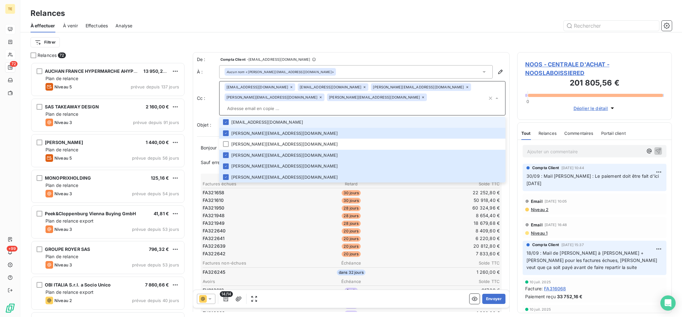
click at [319, 97] on icon at bounding box center [321, 97] width 4 height 4
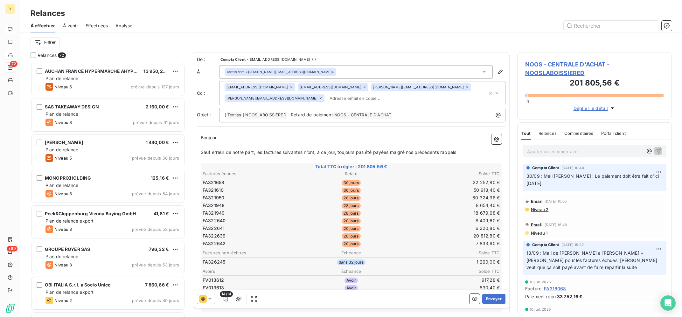
click at [319, 98] on icon at bounding box center [321, 98] width 4 height 4
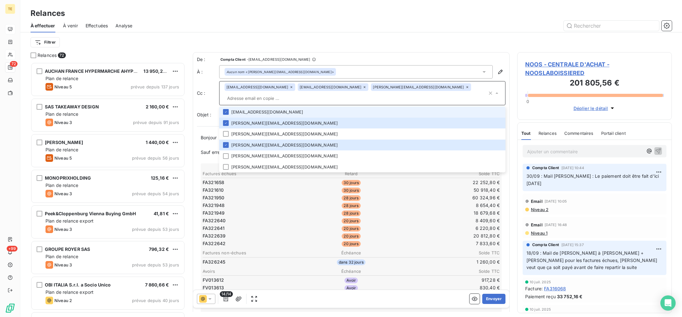
click at [352, 32] on div "À effectuer À venir Effectuées Analyse" at bounding box center [351, 25] width 662 height 13
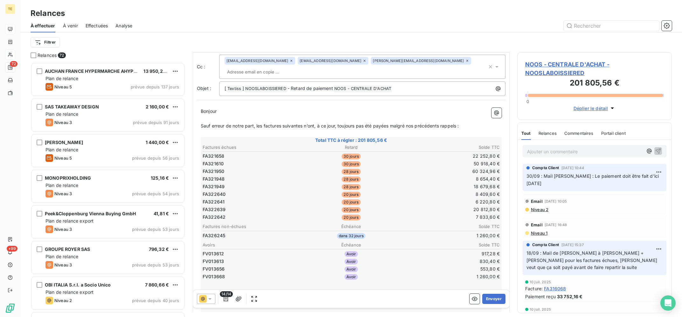
scroll to position [0, 0]
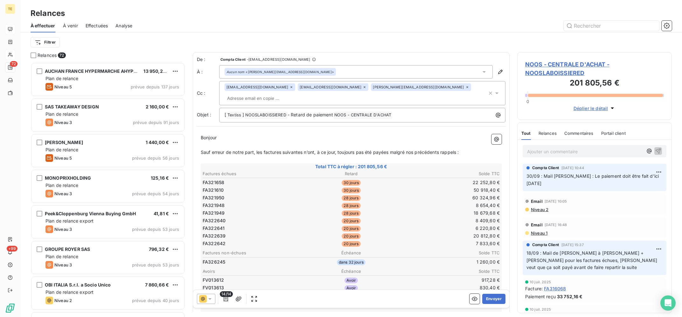
click at [572, 154] on p "Ajouter un commentaire ﻿" at bounding box center [585, 152] width 116 height 8
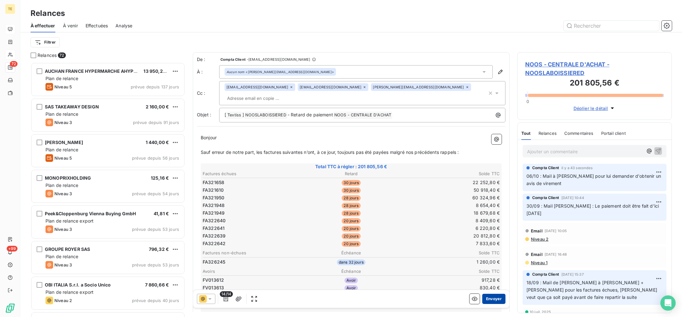
click at [491, 299] on button "Envoyer" at bounding box center [494, 299] width 23 height 10
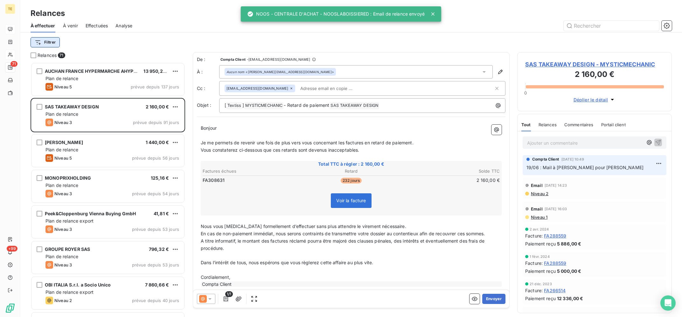
click at [53, 39] on html "TE 71 +99 Relances À effectuer À venir Effectuées Analyse Filtrer Relances 71 A…" at bounding box center [341, 158] width 682 height 317
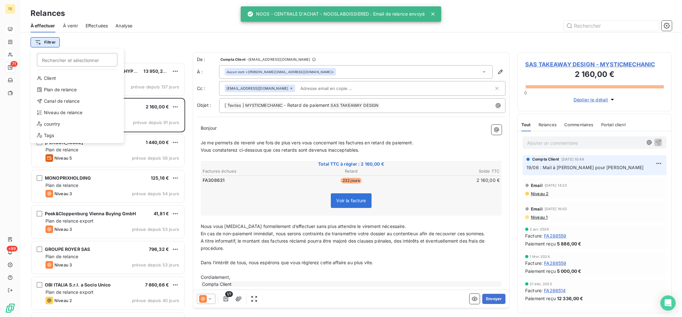
scroll to position [255, 154]
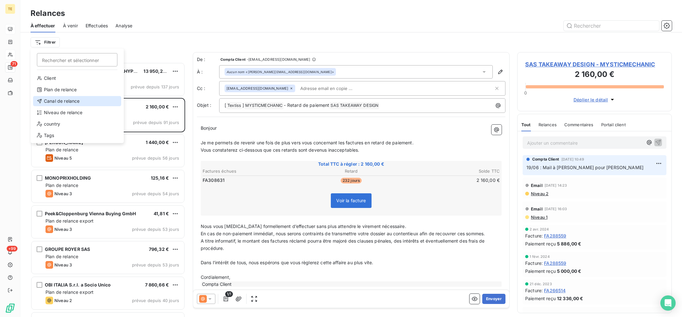
click at [81, 105] on div "Canal de relance" at bounding box center [77, 101] width 88 height 10
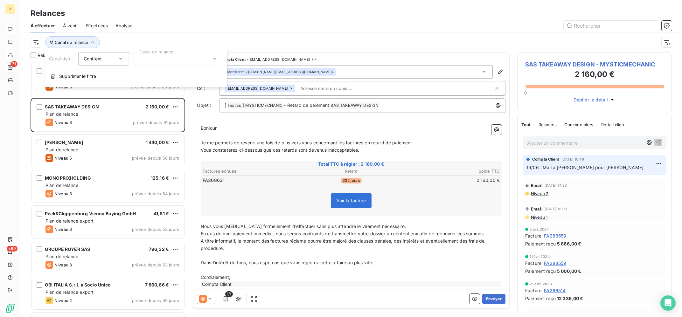
click at [149, 65] on div at bounding box center [178, 58] width 92 height 13
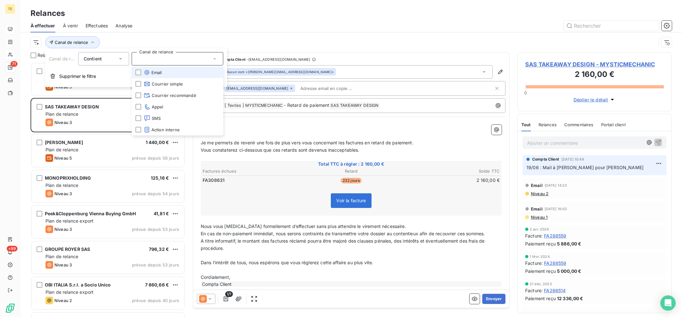
click at [149, 65] on div at bounding box center [178, 58] width 92 height 13
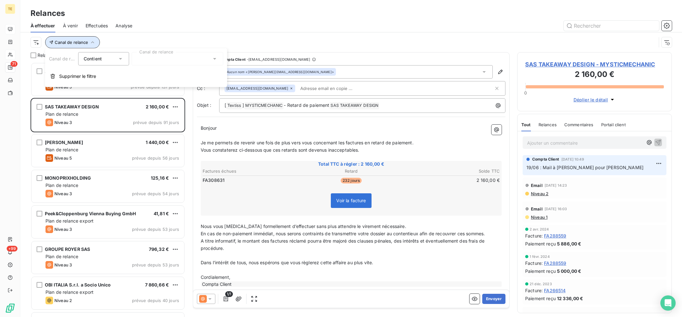
click at [74, 40] on span "Canal de relance" at bounding box center [71, 42] width 33 height 5
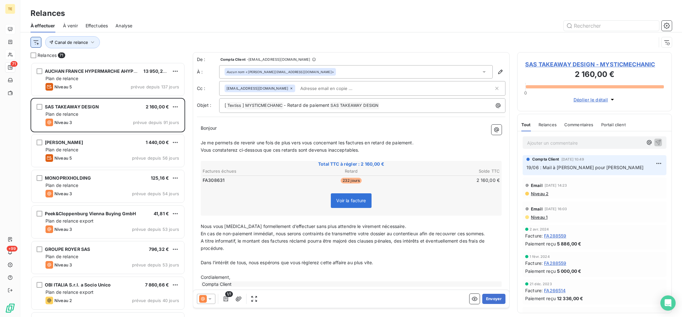
drag, startPoint x: 43, startPoint y: 43, endPoint x: 38, endPoint y: 41, distance: 5.6
click at [43, 43] on div "Canal de relance" at bounding box center [344, 42] width 626 height 12
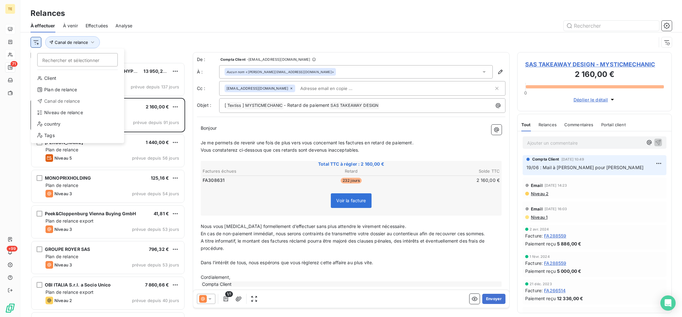
click at [38, 41] on html "TE 71 +99 Relances À effectuer À venir Effectuées Analyse Rechercher et sélecti…" at bounding box center [341, 158] width 682 height 317
click at [65, 115] on div "Niveau de relance" at bounding box center [77, 113] width 88 height 10
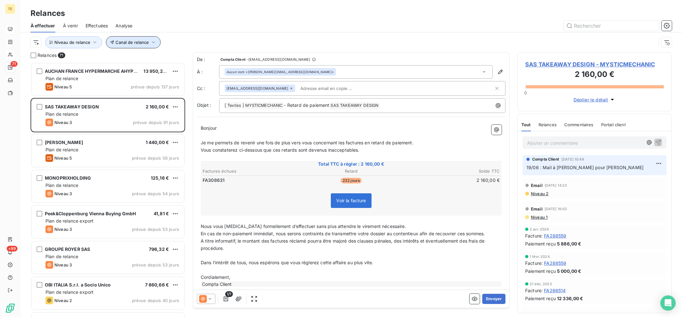
click at [124, 39] on button "Canal de relance" at bounding box center [133, 42] width 55 height 12
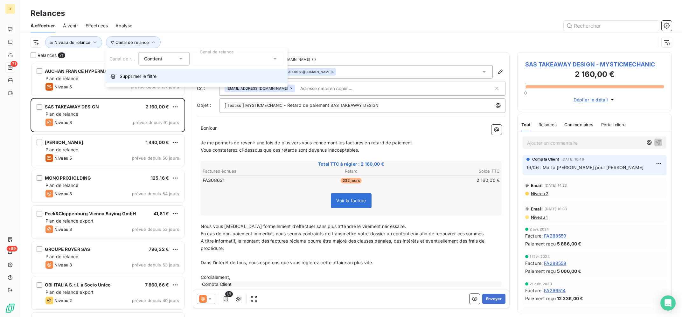
click at [137, 79] on span "Supprimer le filtre" at bounding box center [138, 76] width 37 height 6
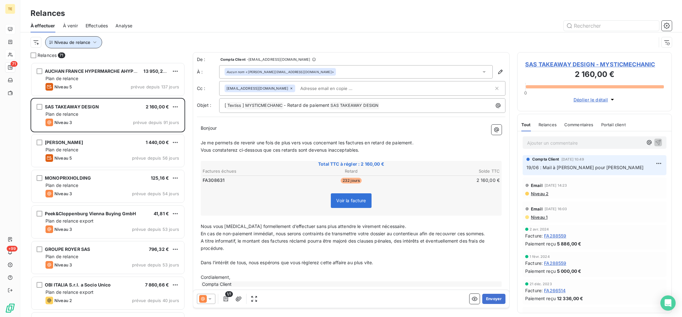
click at [70, 39] on button "Niveau de relance" at bounding box center [73, 42] width 57 height 12
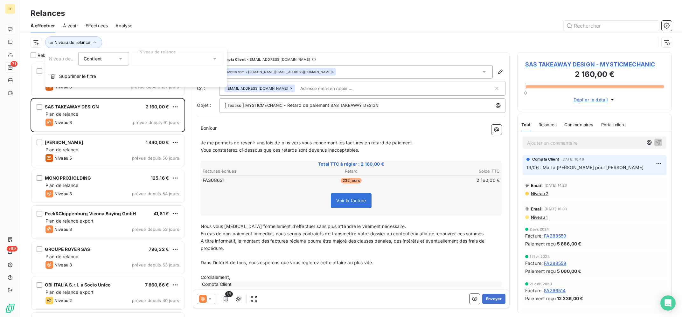
click at [157, 66] on div "Niveau de relance Contient is Niveau de relance Supprimer le filtre" at bounding box center [136, 67] width 182 height 39
click at [161, 61] on div at bounding box center [178, 58] width 92 height 13
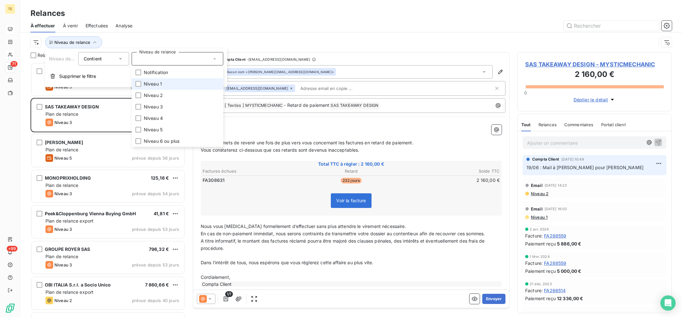
click at [156, 81] on span "Niveau 1" at bounding box center [153, 84] width 18 height 6
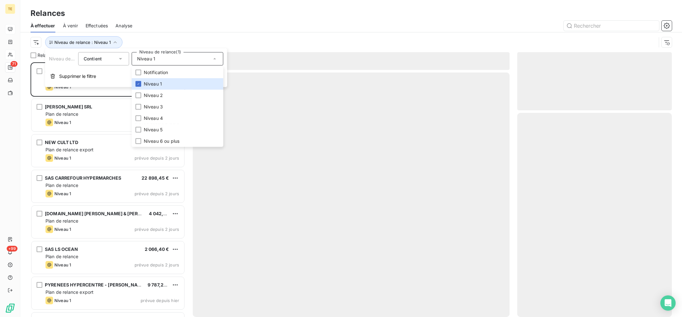
scroll to position [255, 154]
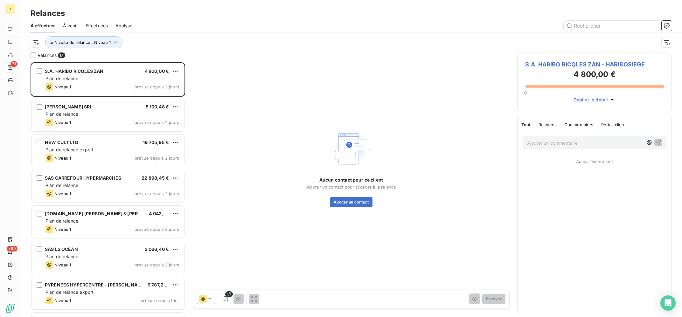
click at [187, 24] on div at bounding box center [406, 26] width 532 height 10
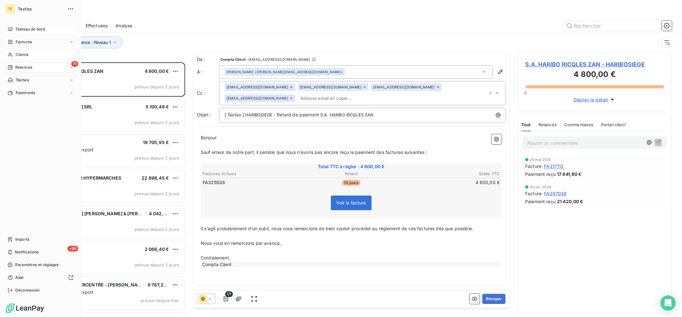
click at [18, 55] on span "Clients" at bounding box center [22, 55] width 13 height 6
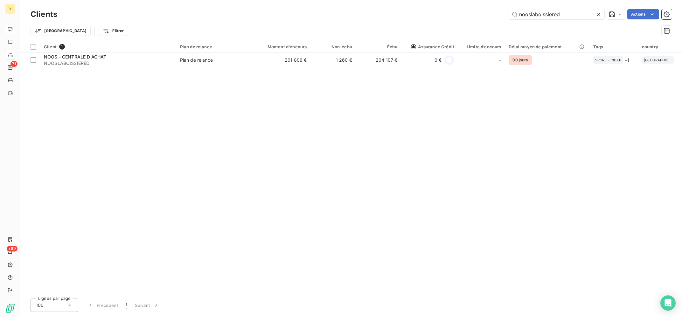
drag, startPoint x: 529, startPoint y: 5, endPoint x: 505, endPoint y: 1, distance: 24.5
click at [509, 9] on input "nooslaboissiered" at bounding box center [556, 14] width 95 height 10
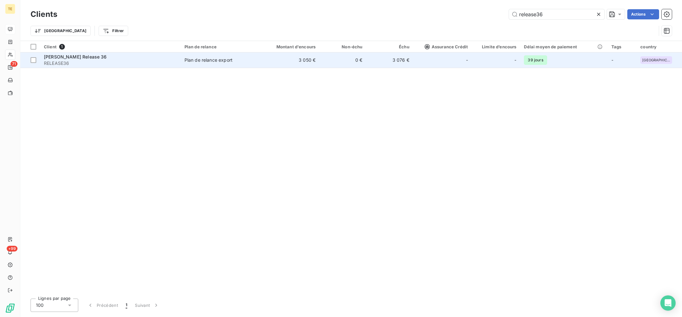
type input "release36"
click at [320, 64] on td "3 050 €" at bounding box center [288, 60] width 63 height 15
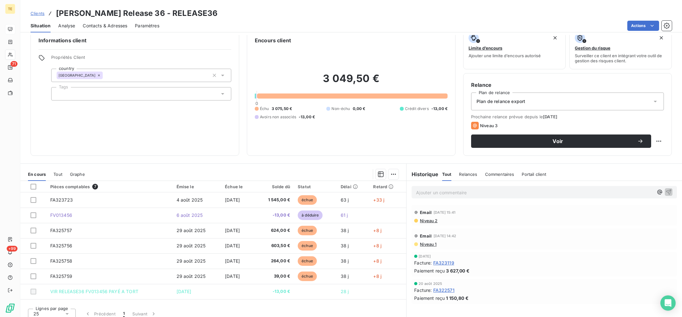
scroll to position [16, 0]
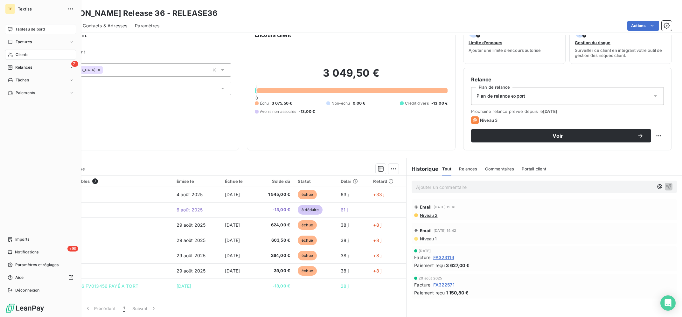
click at [11, 57] on icon at bounding box center [10, 55] width 4 height 4
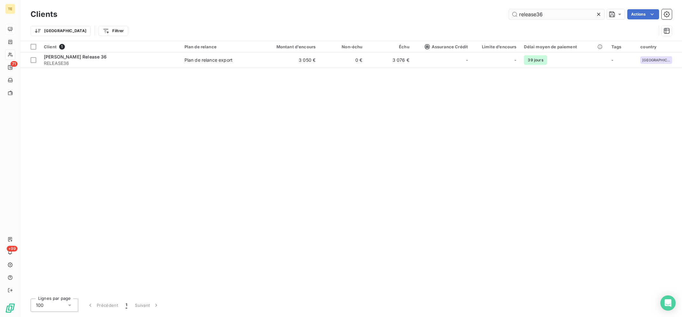
drag, startPoint x: 531, startPoint y: 12, endPoint x: 522, endPoint y: 11, distance: 9.3
click at [530, 11] on input "release36" at bounding box center [556, 14] width 95 height 10
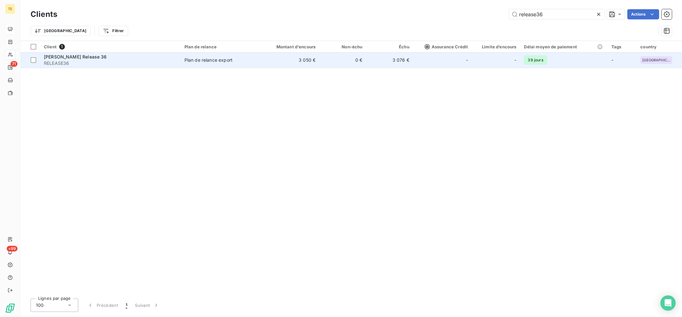
click at [223, 57] on td "Plan de relance export" at bounding box center [219, 60] width 76 height 15
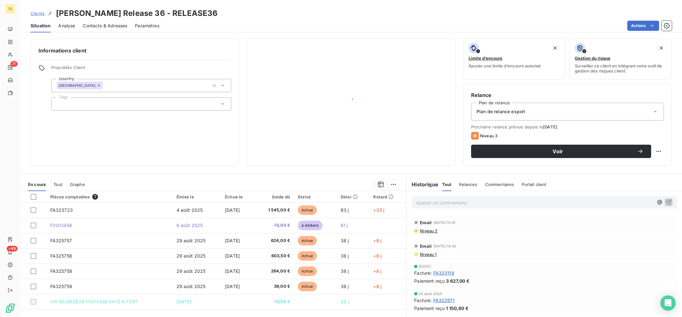
scroll to position [16, 0]
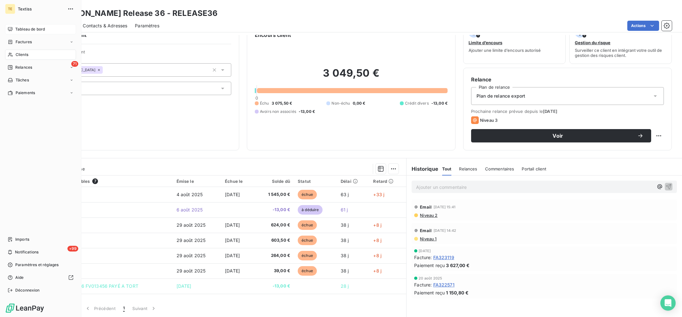
click at [12, 55] on icon at bounding box center [10, 55] width 4 height 4
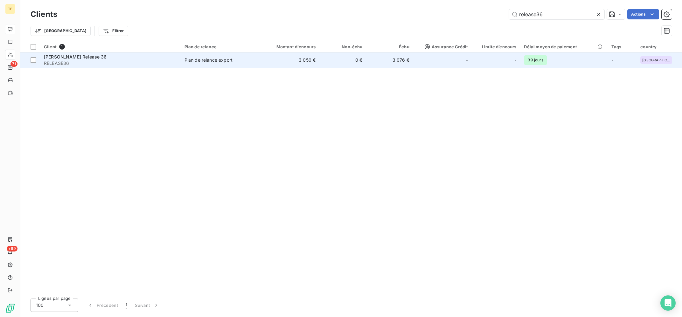
click at [193, 58] on div "Plan de relance export" at bounding box center [209, 60] width 48 height 6
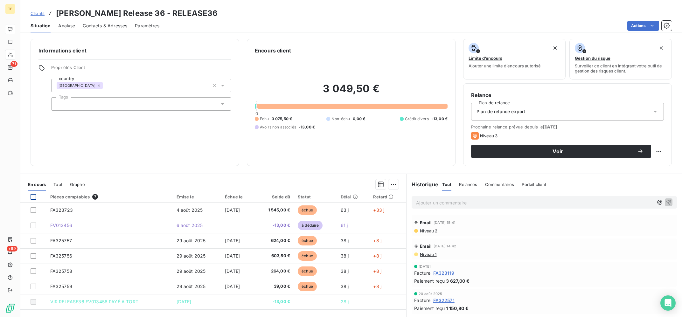
click at [34, 195] on div at bounding box center [34, 197] width 6 height 6
click at [394, 185] on html "TE 71 +99 Clients [PERSON_NAME] Release 36 - RELEASE36 Situation Analyse Contac…" at bounding box center [341, 158] width 682 height 317
click at [299, 157] on html "TE 71 +99 Clients [PERSON_NAME] Release 36 - RELEASE36 Situation Analyse Contac…" at bounding box center [341, 158] width 682 height 317
click at [32, 197] on icon at bounding box center [34, 197] width 4 height 4
click at [453, 202] on p "Ajouter un commentaire ﻿" at bounding box center [534, 203] width 237 height 8
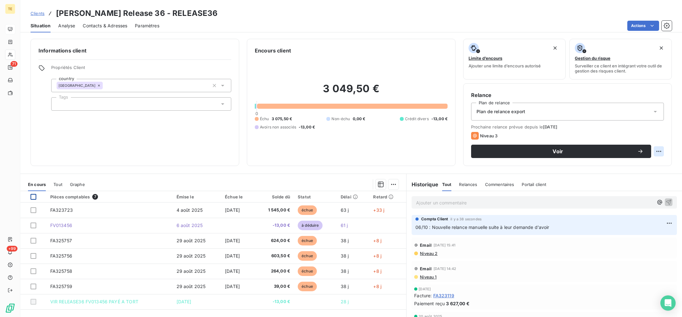
click at [658, 153] on html "TE 71 +99 Clients [PERSON_NAME] Release 36 - RELEASE36 Situation Analyse Contac…" at bounding box center [341, 158] width 682 height 317
click at [647, 162] on div "Replanifier cette action" at bounding box center [633, 165] width 57 height 10
select select "9"
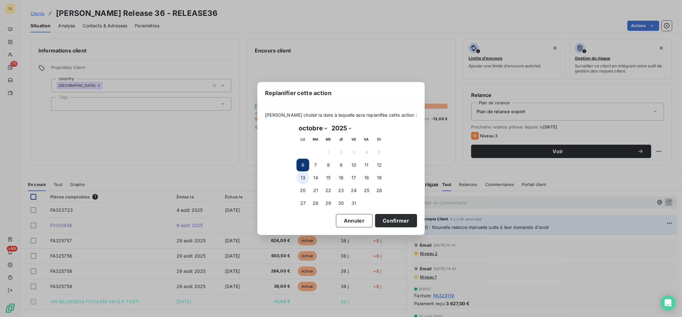
click at [307, 176] on button "13" at bounding box center [303, 178] width 13 height 13
click at [399, 221] on button "Confirmer" at bounding box center [396, 220] width 42 height 13
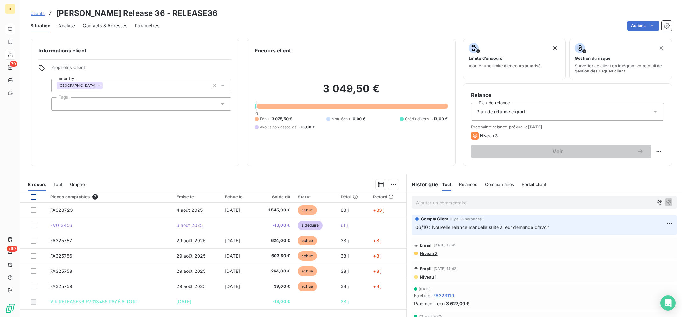
click at [251, 156] on div "Encours client 3 049,50 € 0 Échu 3 075,50 € Non-échu 0,00 € Crédit divers -13,0…" at bounding box center [351, 102] width 209 height 127
